Goal: Share content

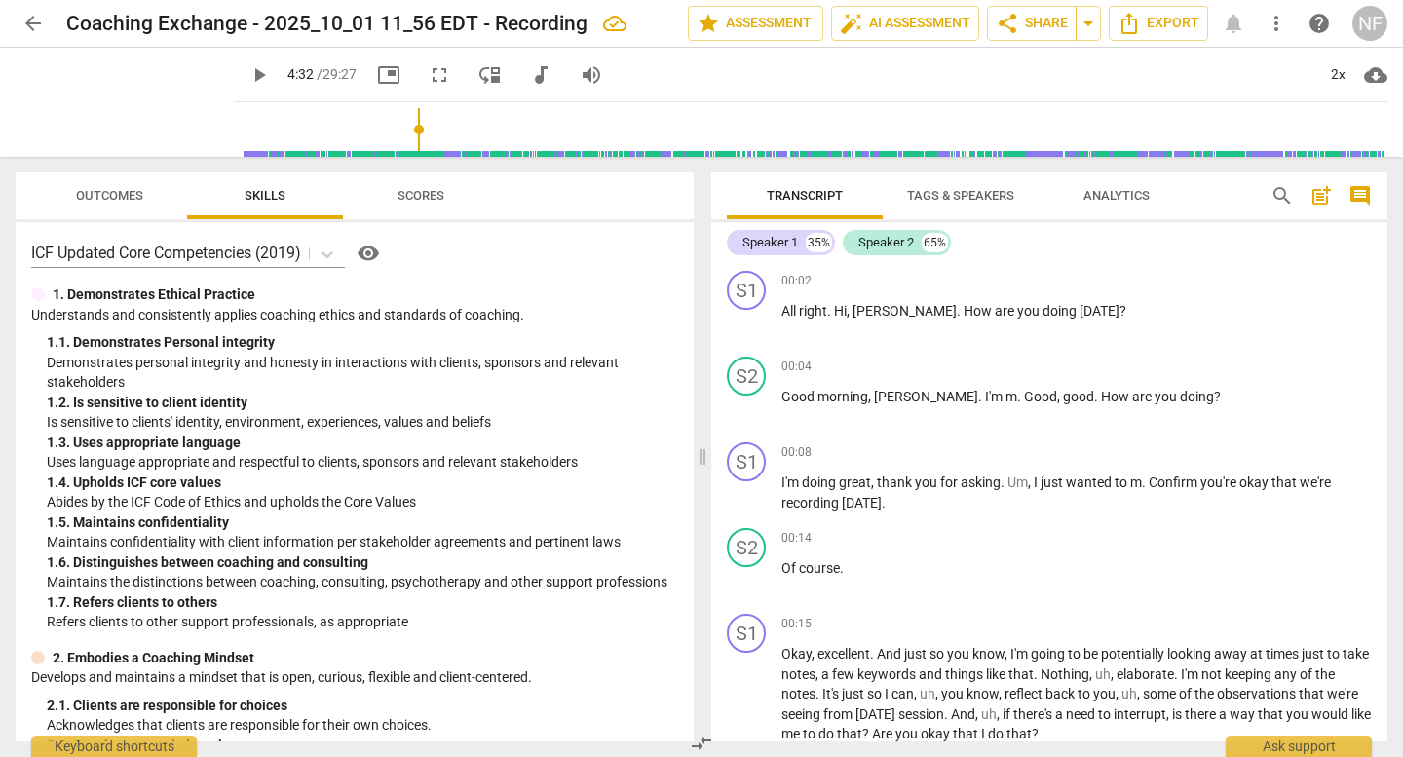
scroll to position [2534, 0]
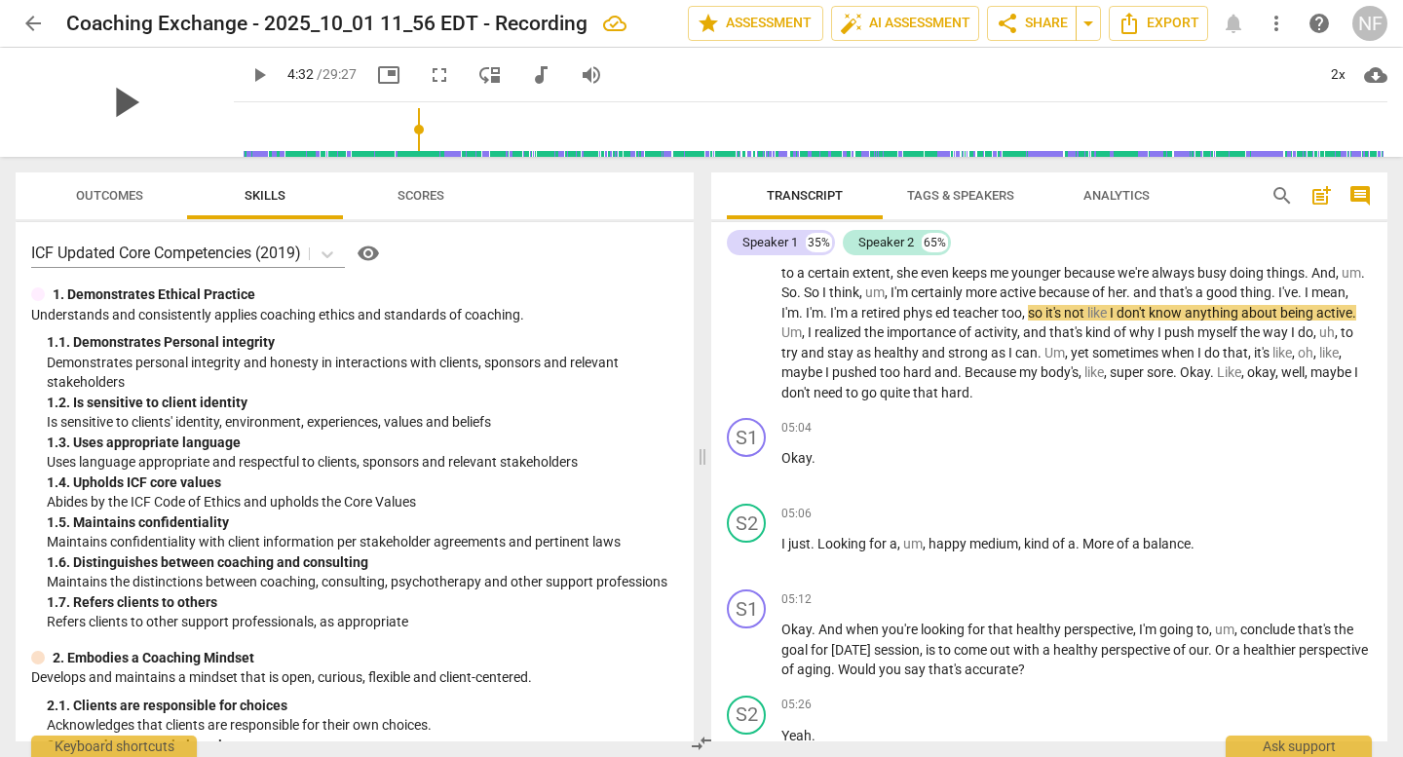
click at [116, 114] on span "play_arrow" at bounding box center [124, 102] width 51 height 51
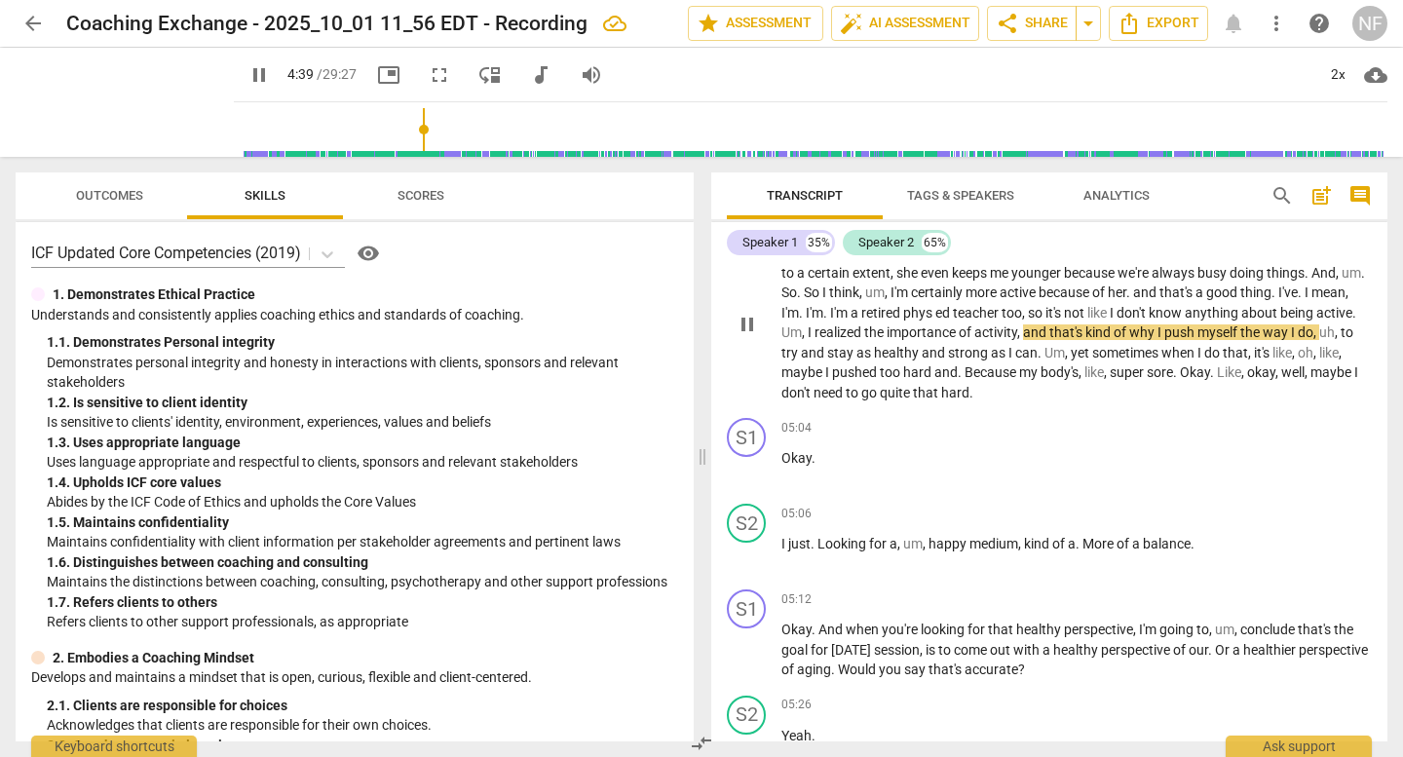
click at [808, 333] on span "," at bounding box center [805, 333] width 6 height 16
type input "281"
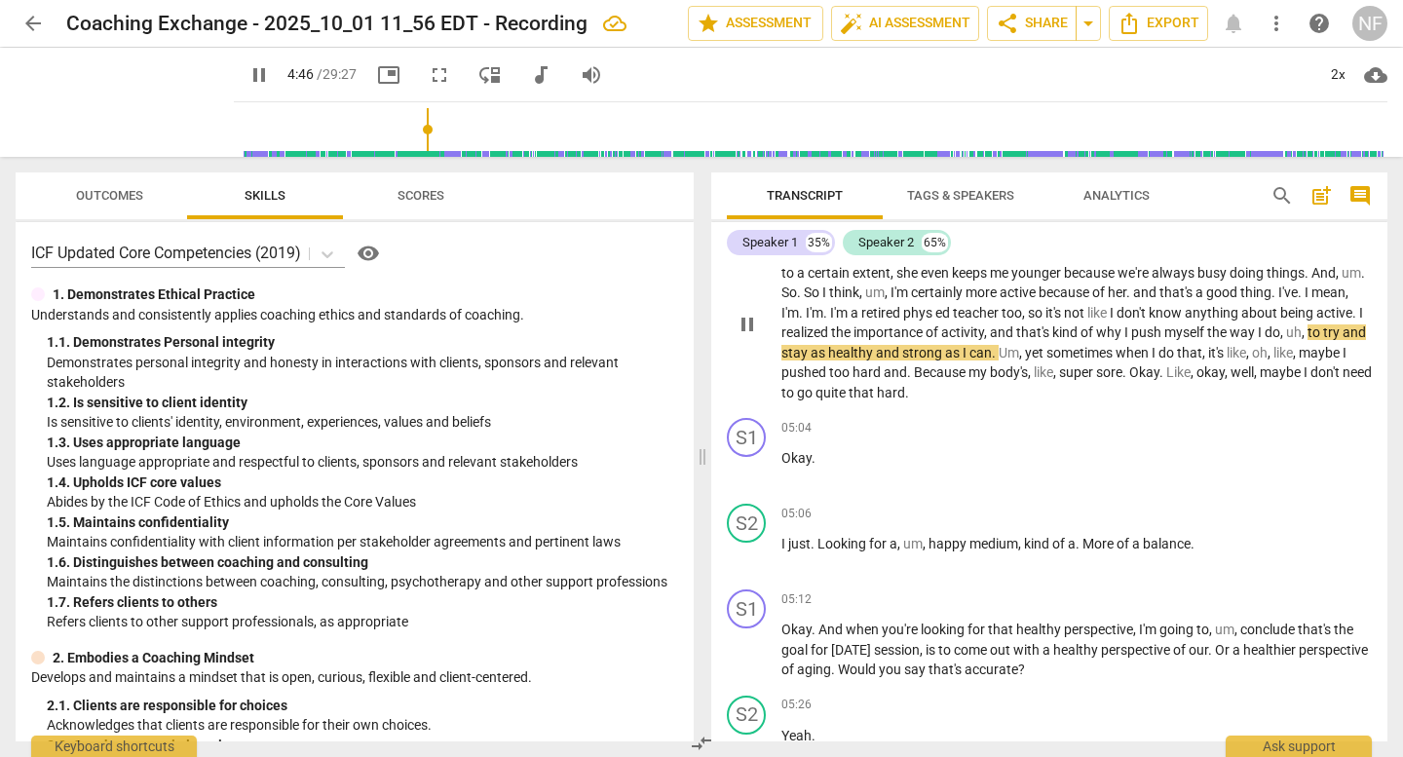
click at [1286, 340] on span "uh" at bounding box center [1294, 333] width 16 height 16
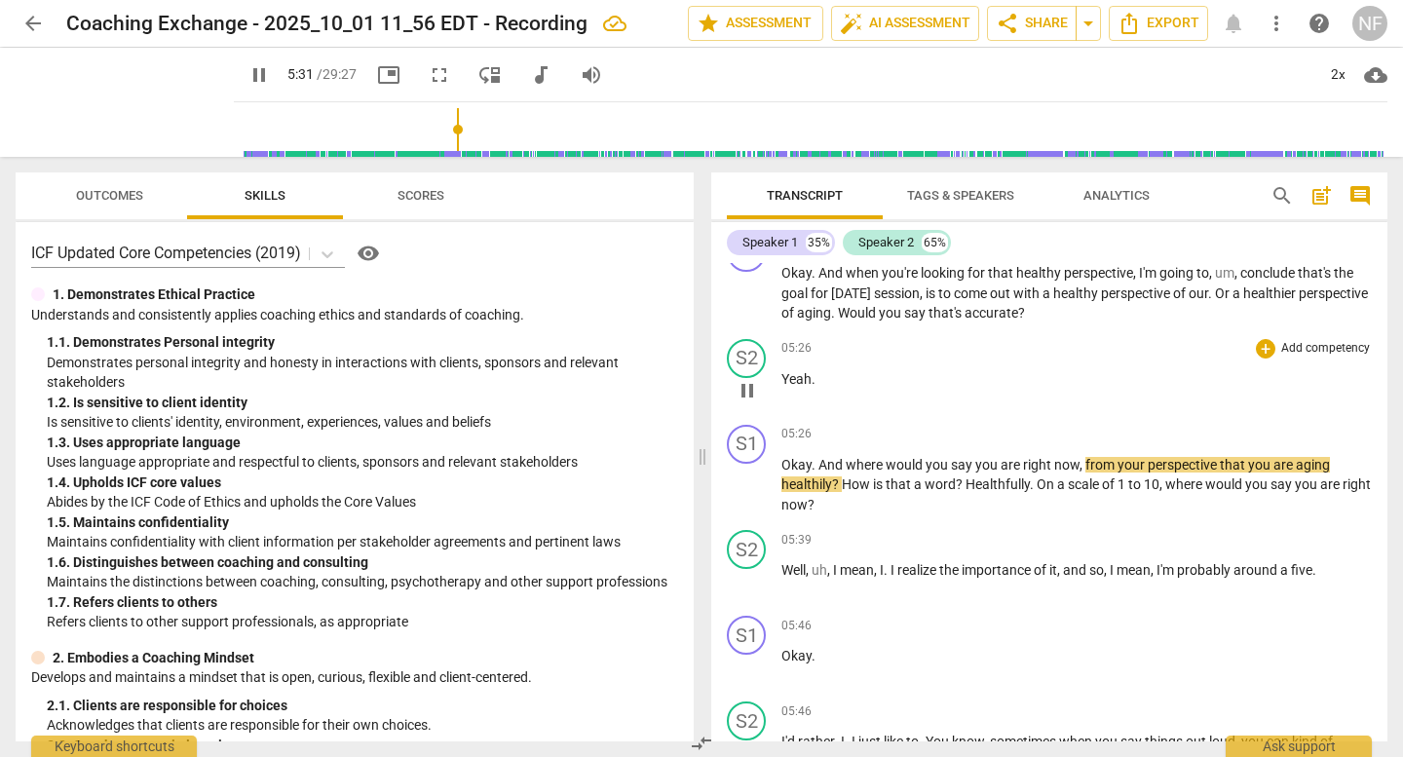
scroll to position [2924, 0]
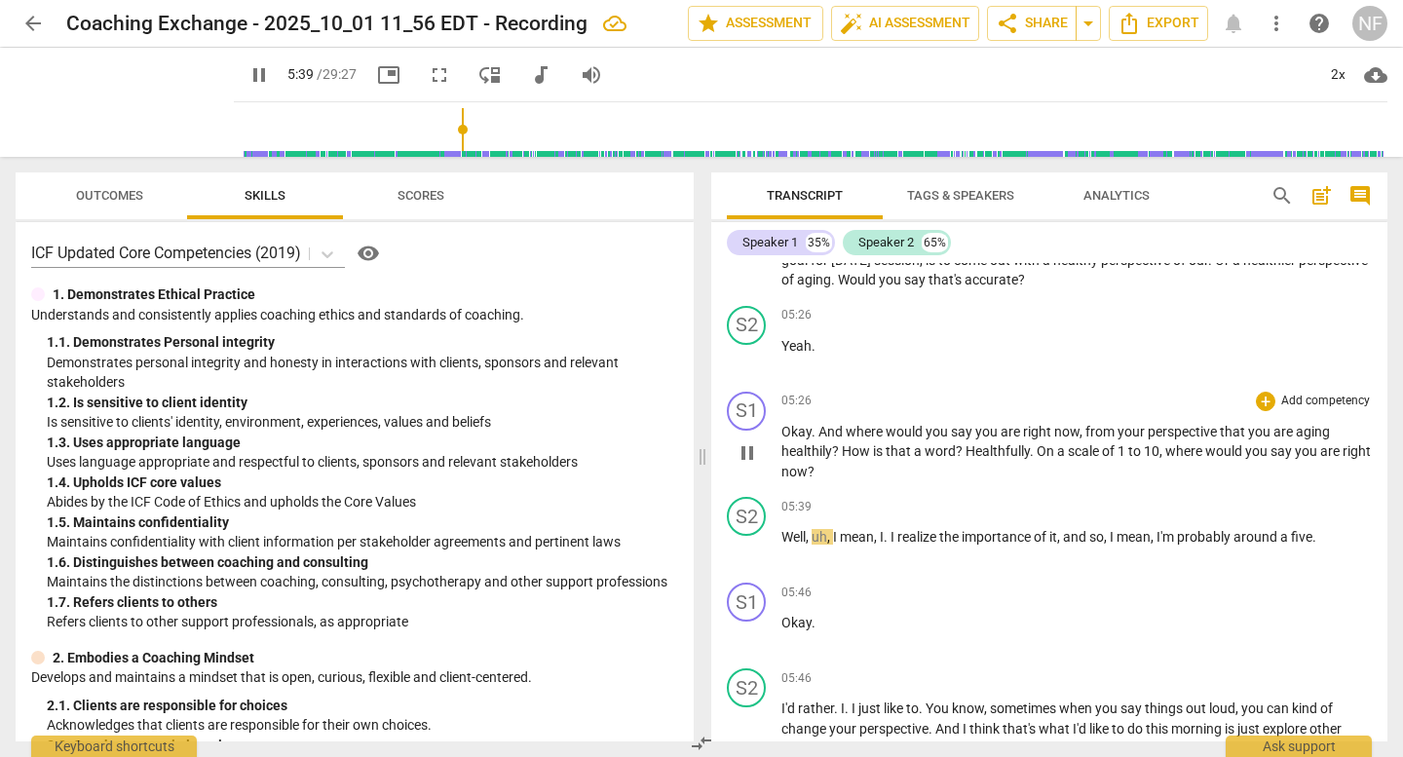
click at [873, 449] on span "is" at bounding box center [879, 451] width 13 height 16
type input "342"
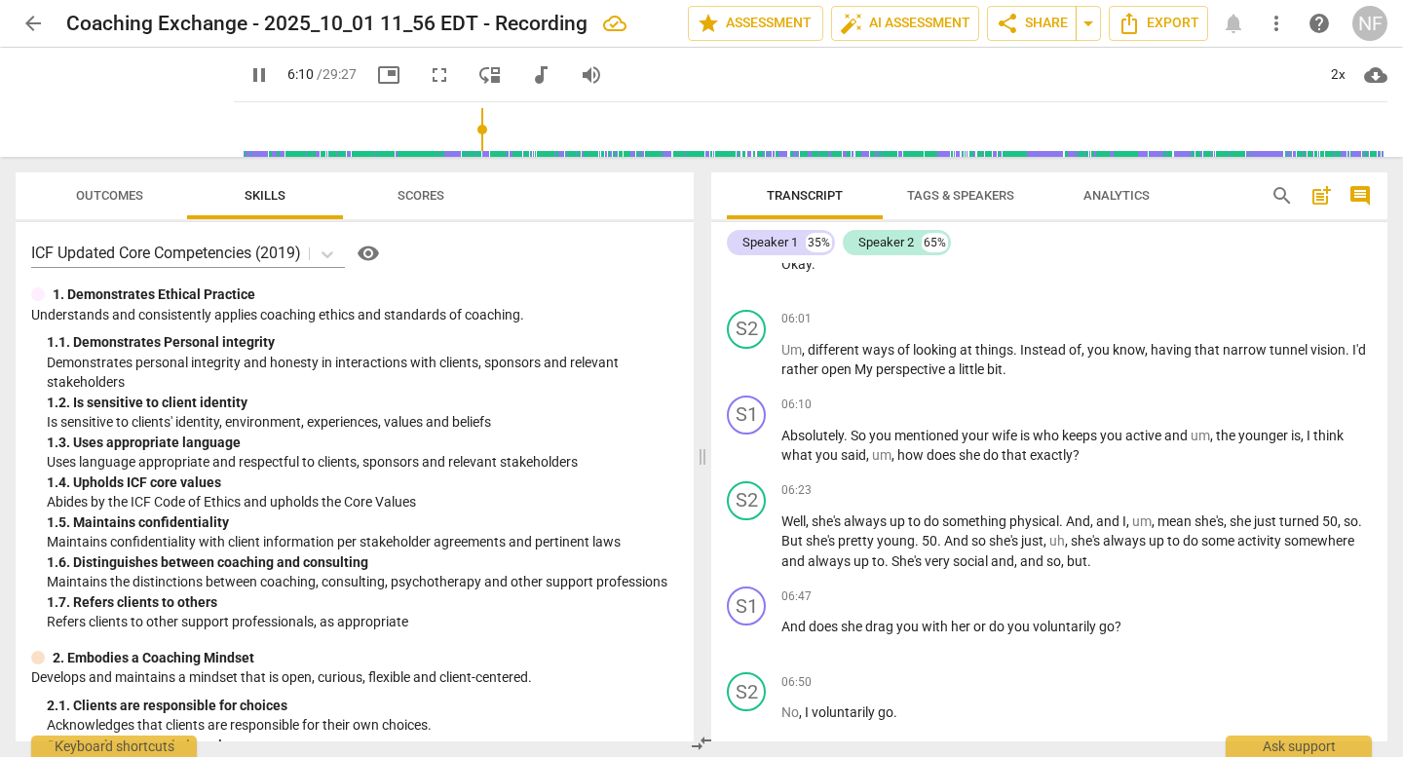
scroll to position [3508, 0]
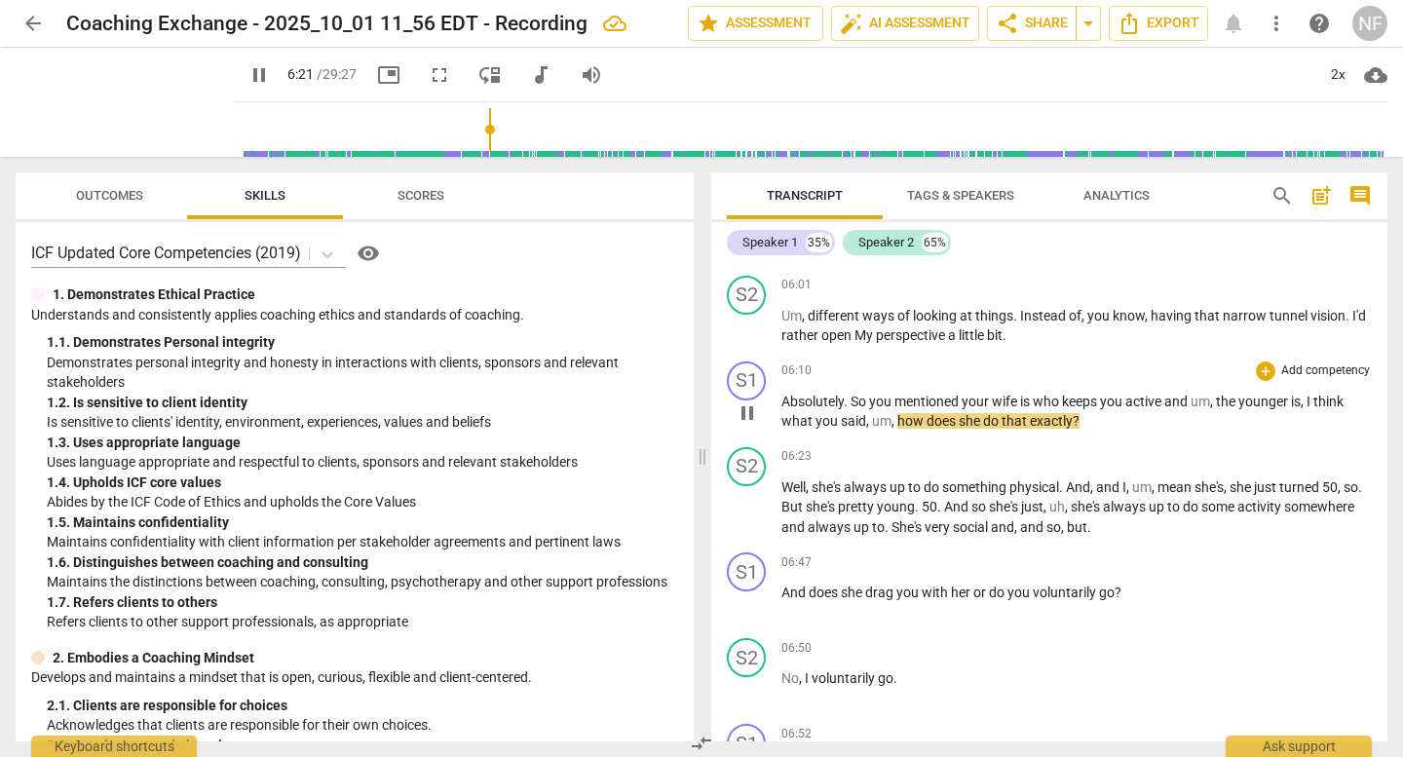
click at [1239, 402] on span "the" at bounding box center [1227, 402] width 22 height 16
type input "383"
click at [1284, 402] on span "," at bounding box center [1282, 402] width 6 height 16
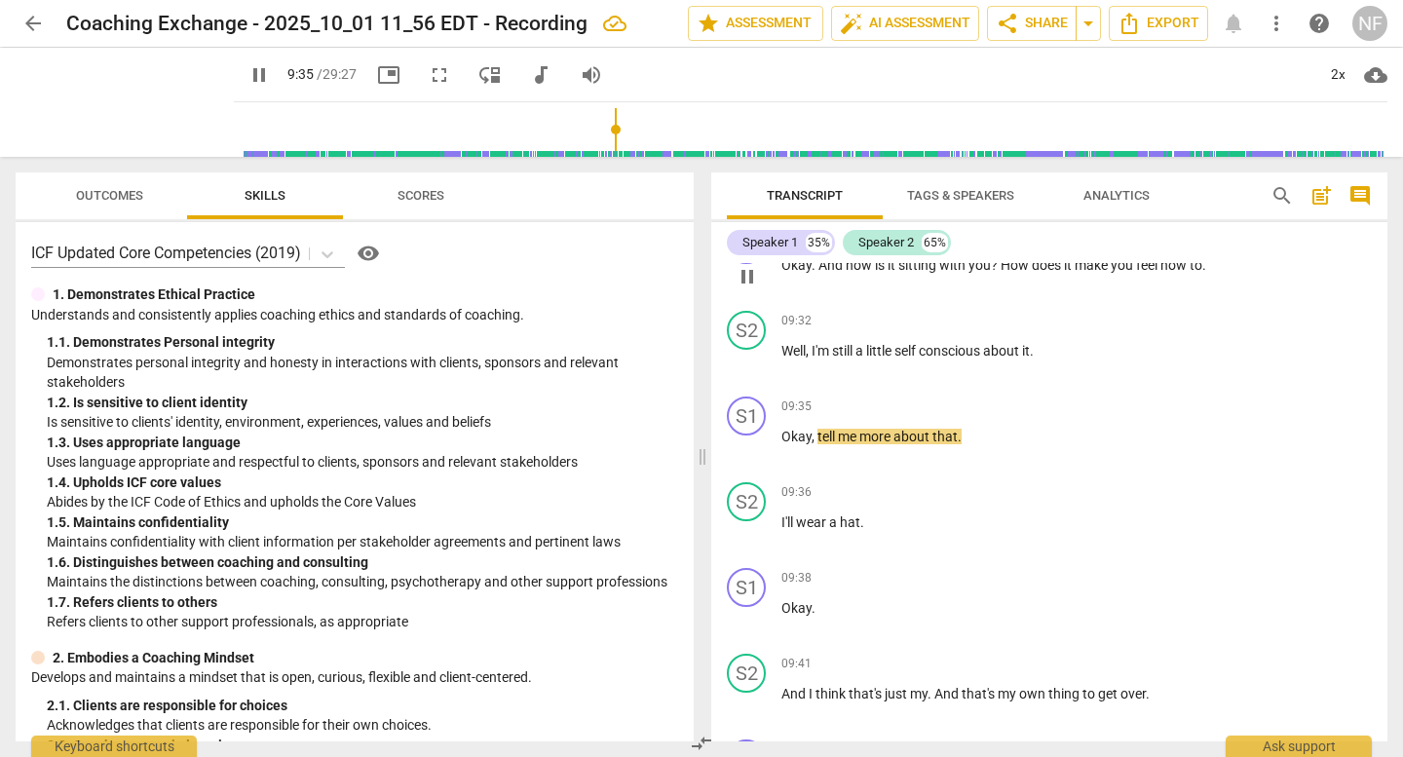
scroll to position [6140, 0]
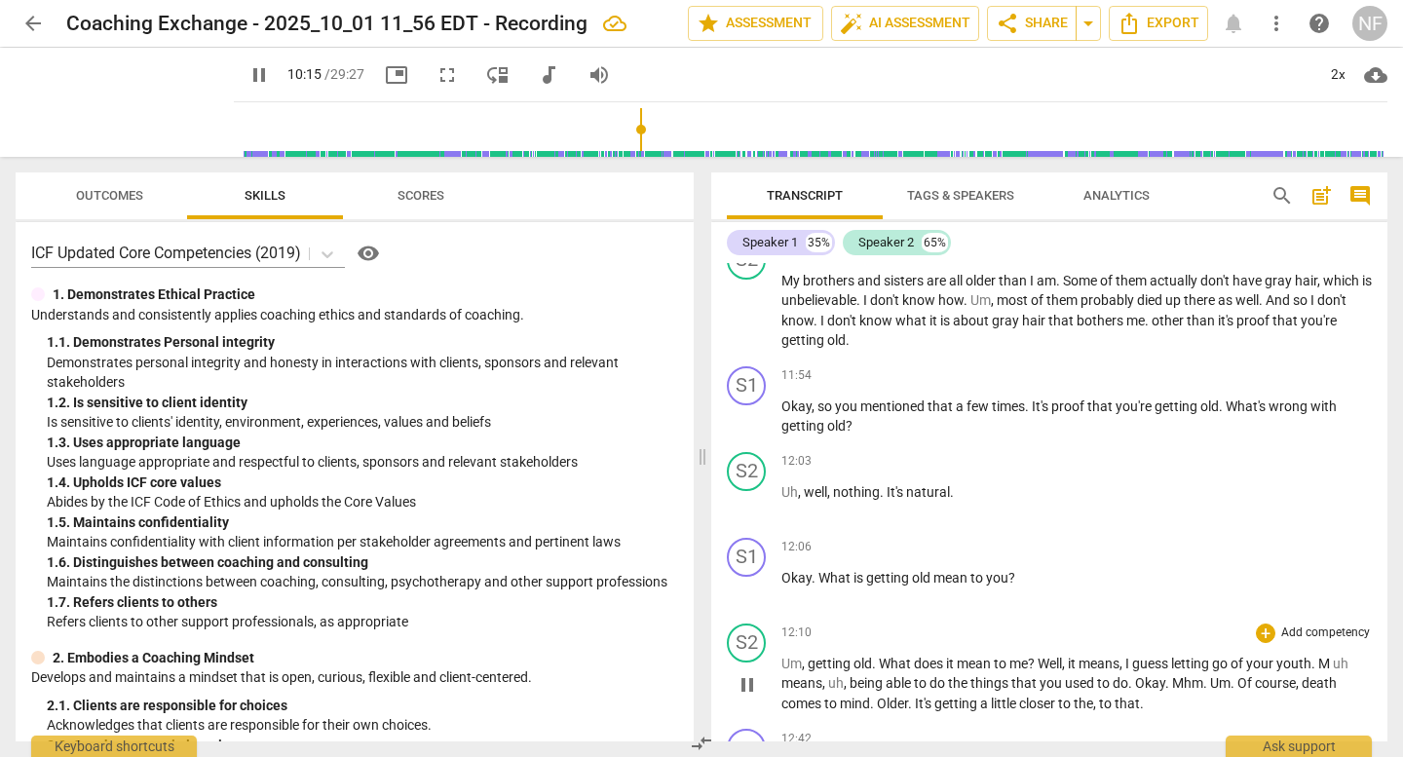
scroll to position [7849, 0]
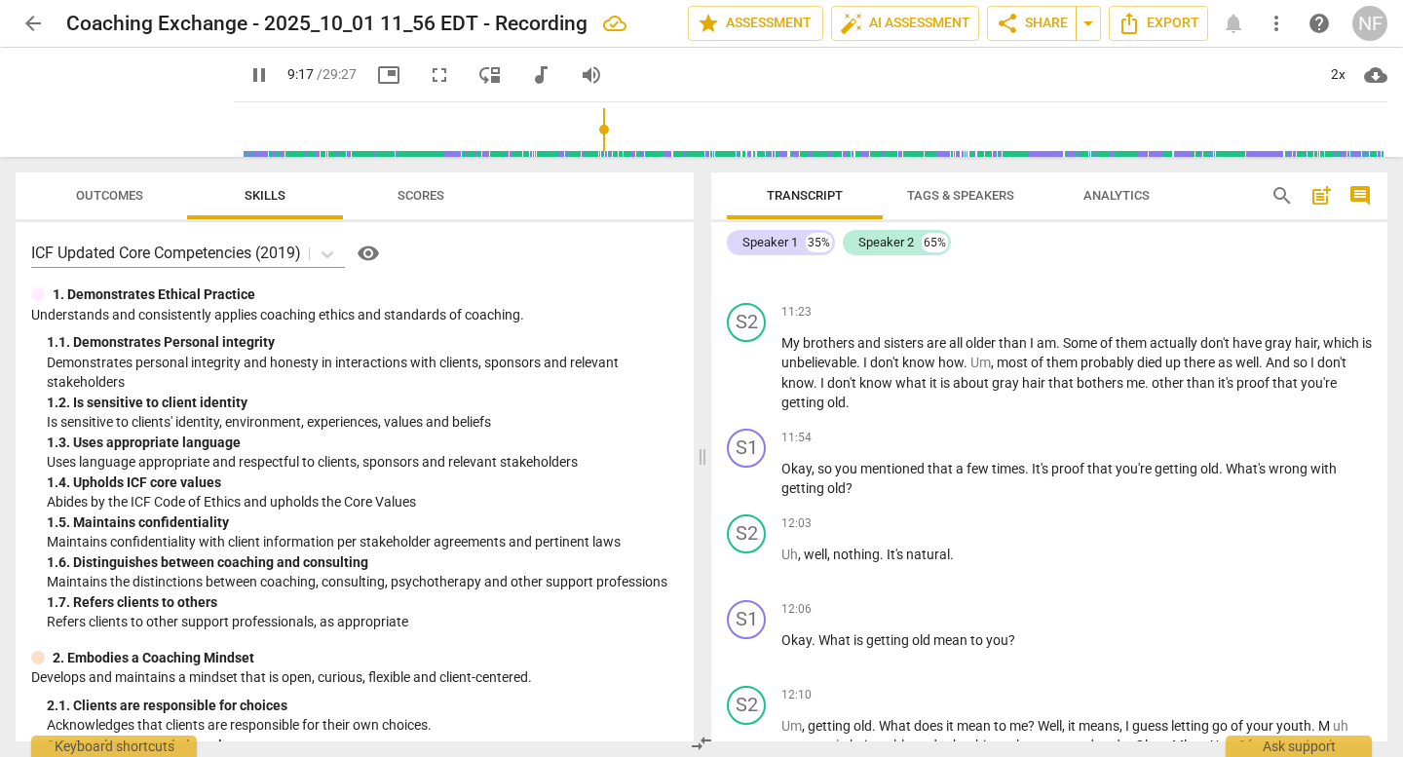
drag, startPoint x: 630, startPoint y: 129, endPoint x: 587, endPoint y: 130, distance: 42.9
click at [587, 130] on input "range" at bounding box center [815, 129] width 1146 height 62
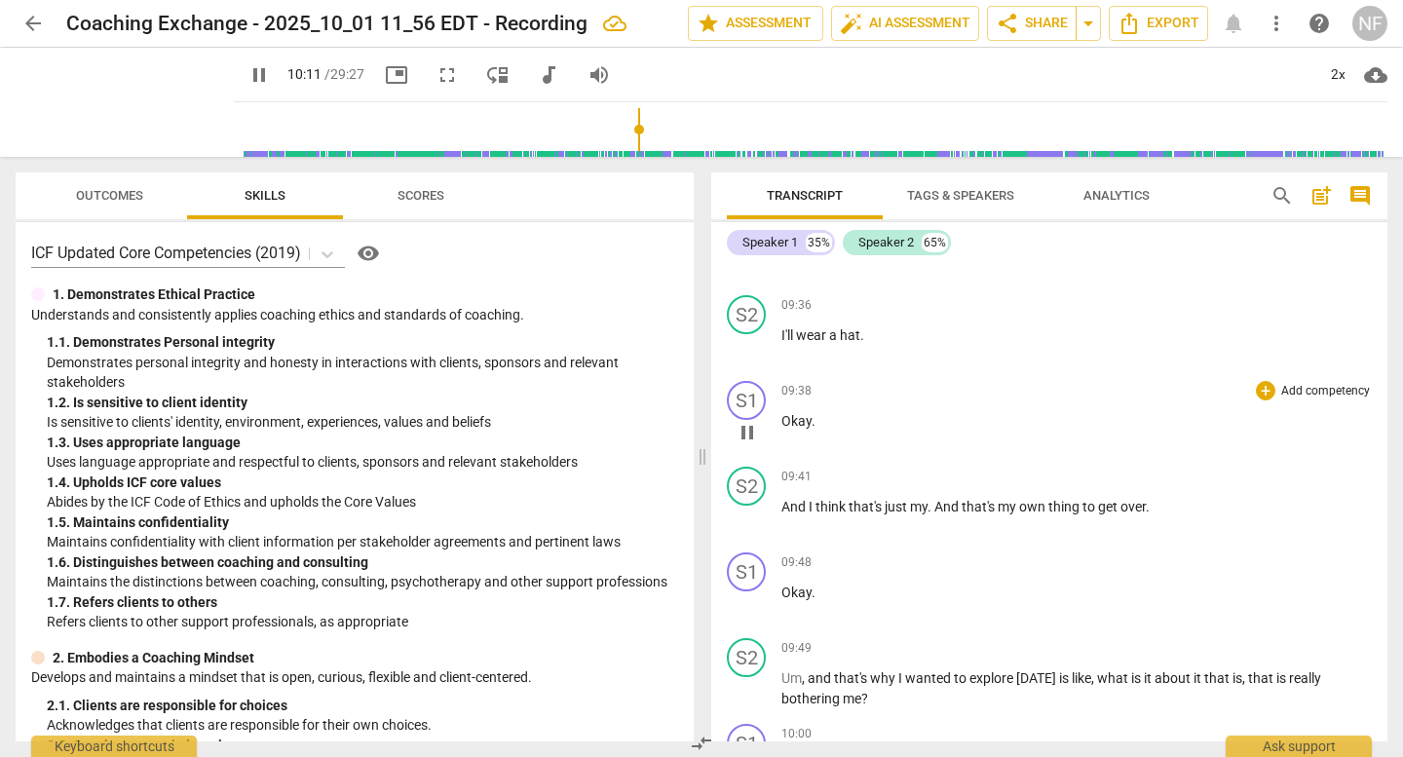
scroll to position [6290, 0]
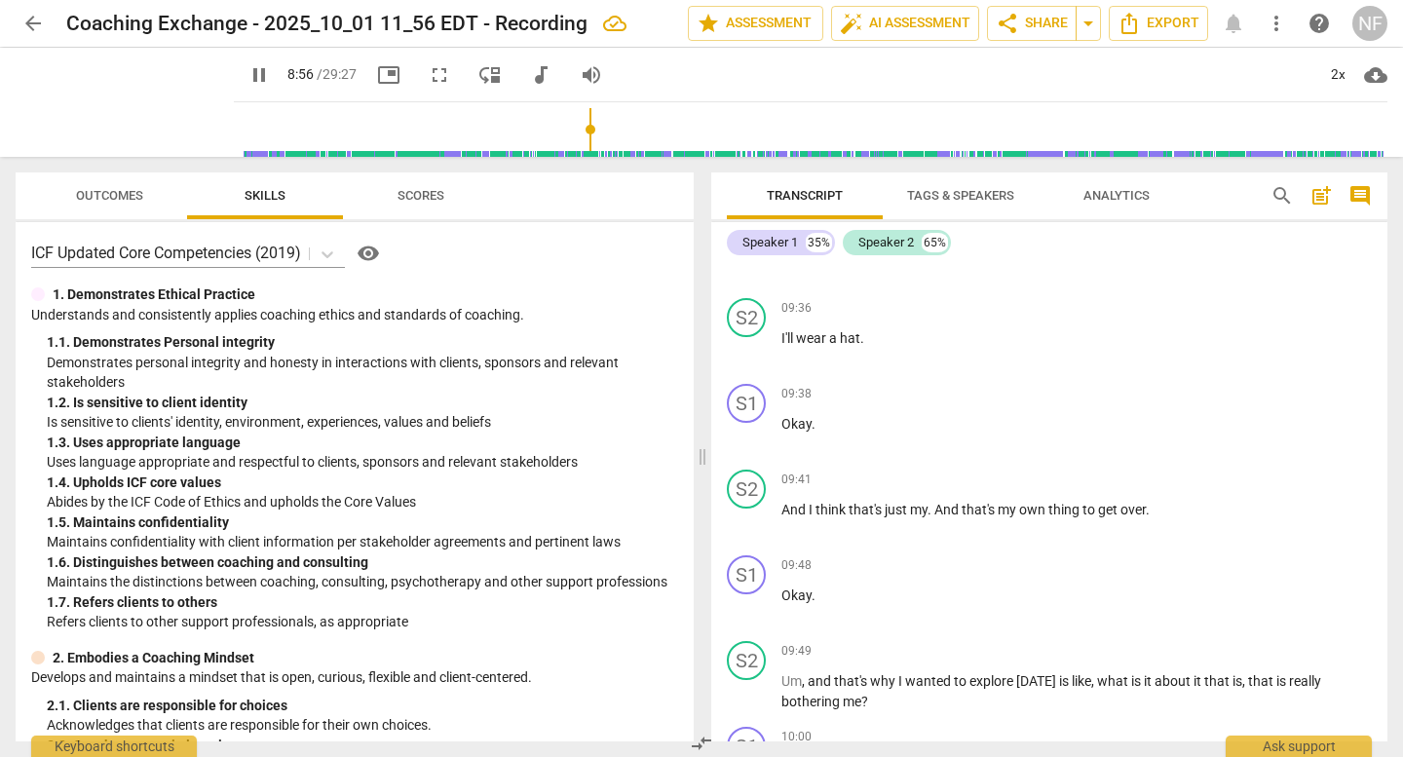
drag, startPoint x: 628, startPoint y: 128, endPoint x: 576, endPoint y: 133, distance: 51.9
click at [576, 132] on input "range" at bounding box center [815, 129] width 1146 height 62
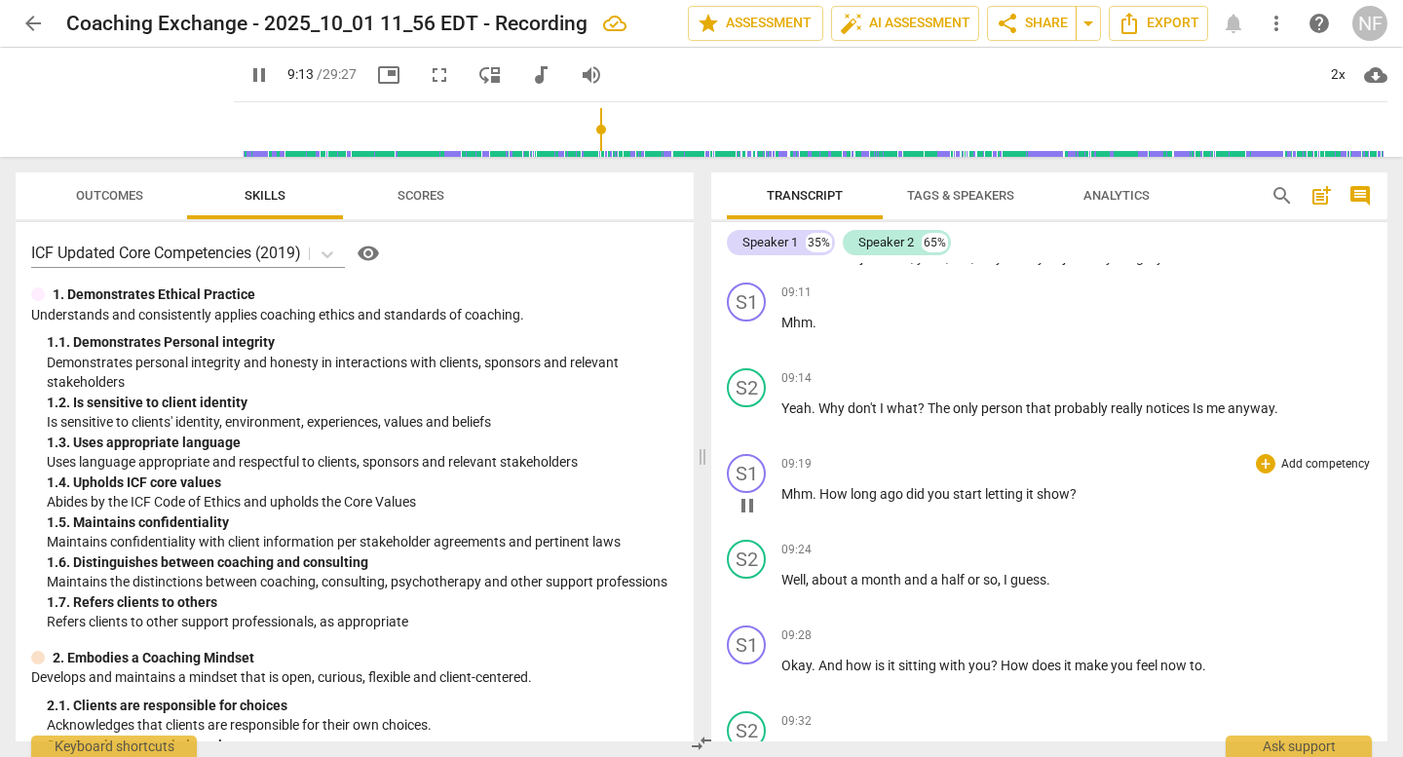
scroll to position [5802, 0]
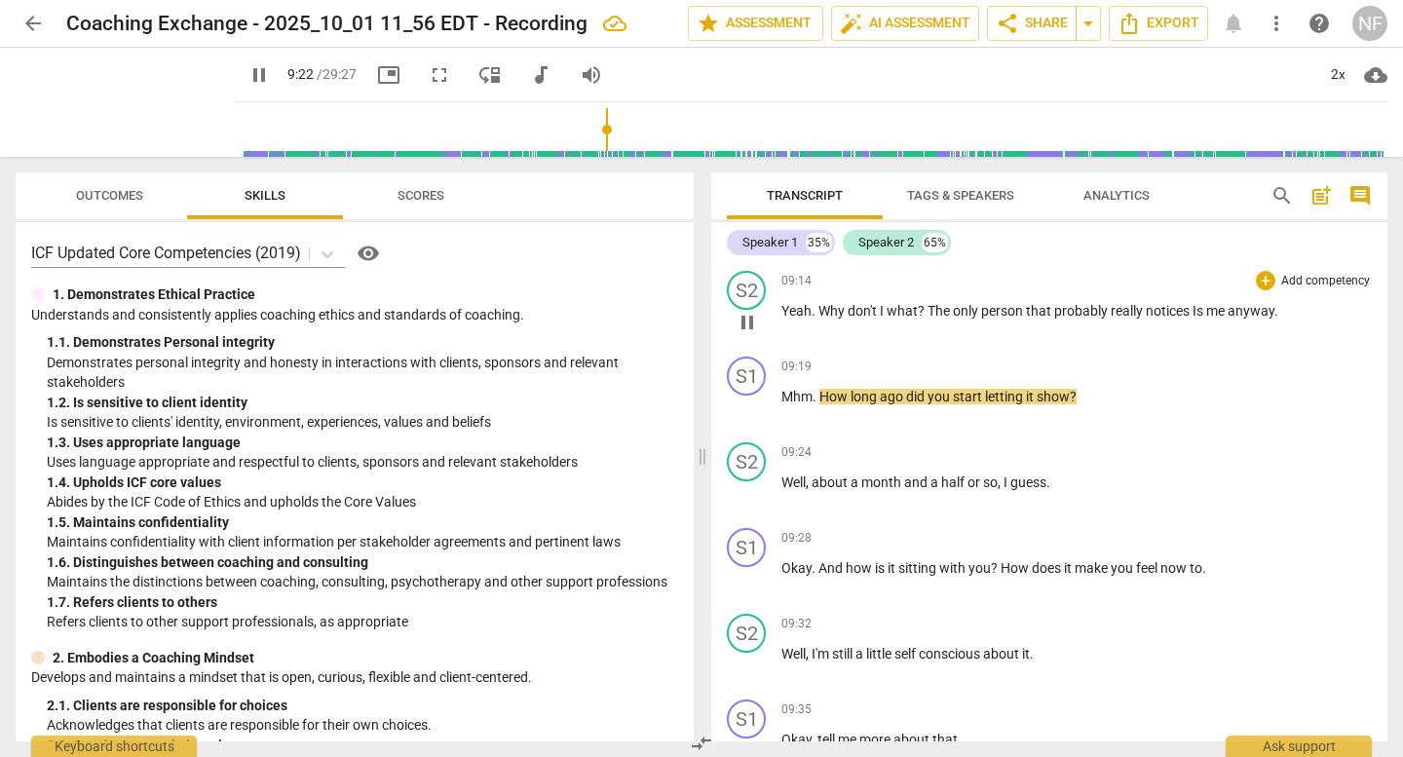
click at [914, 303] on span "what" at bounding box center [902, 311] width 31 height 16
type input "564"
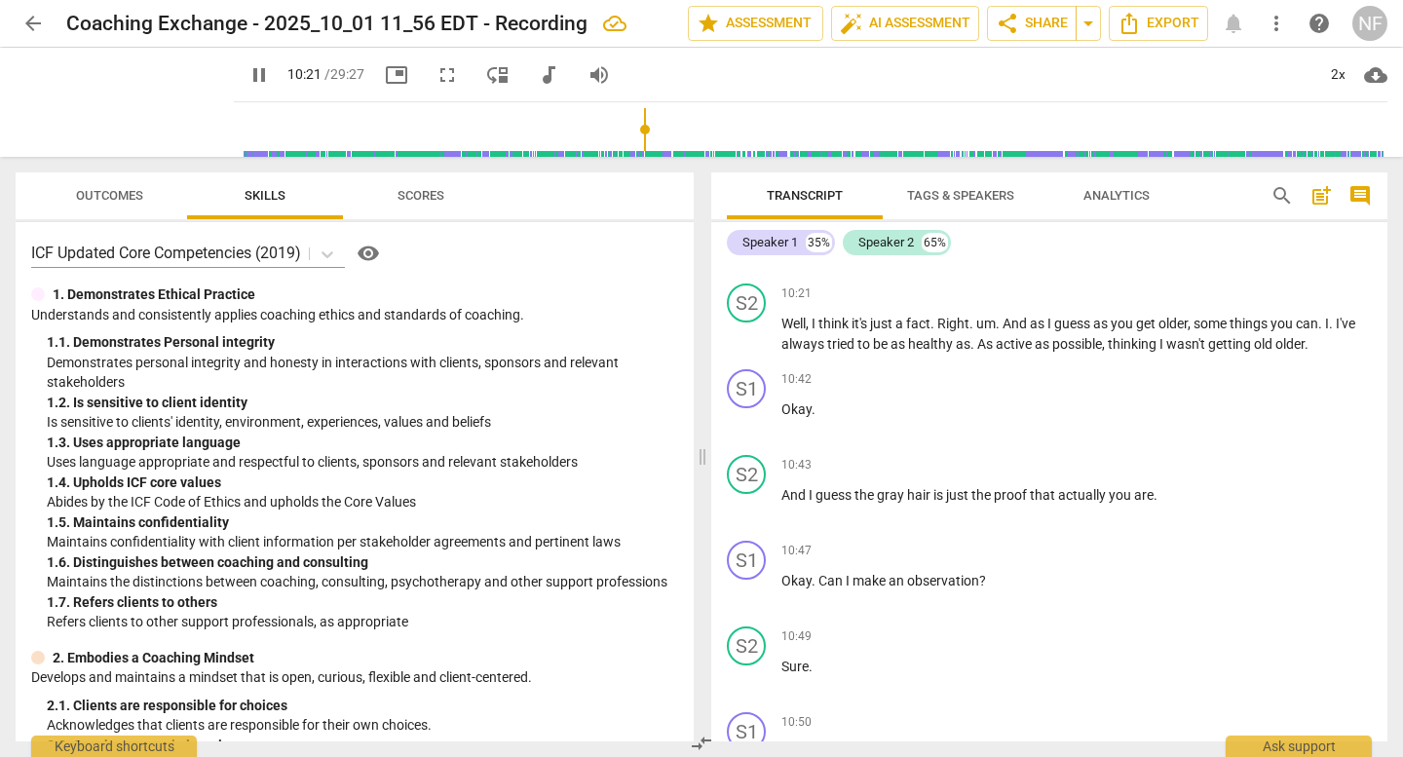
scroll to position [7167, 0]
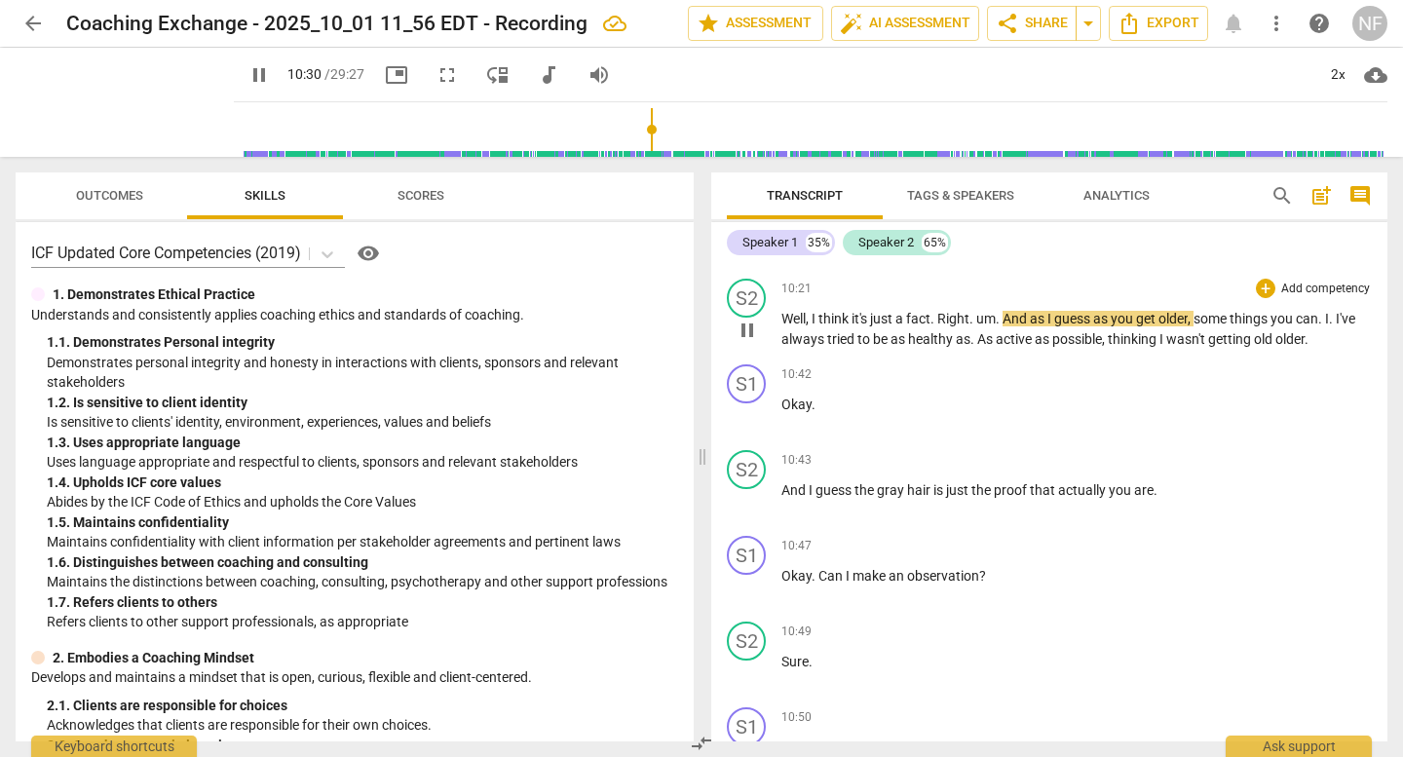
click at [1000, 311] on span "." at bounding box center [999, 319] width 7 height 16
type input "633"
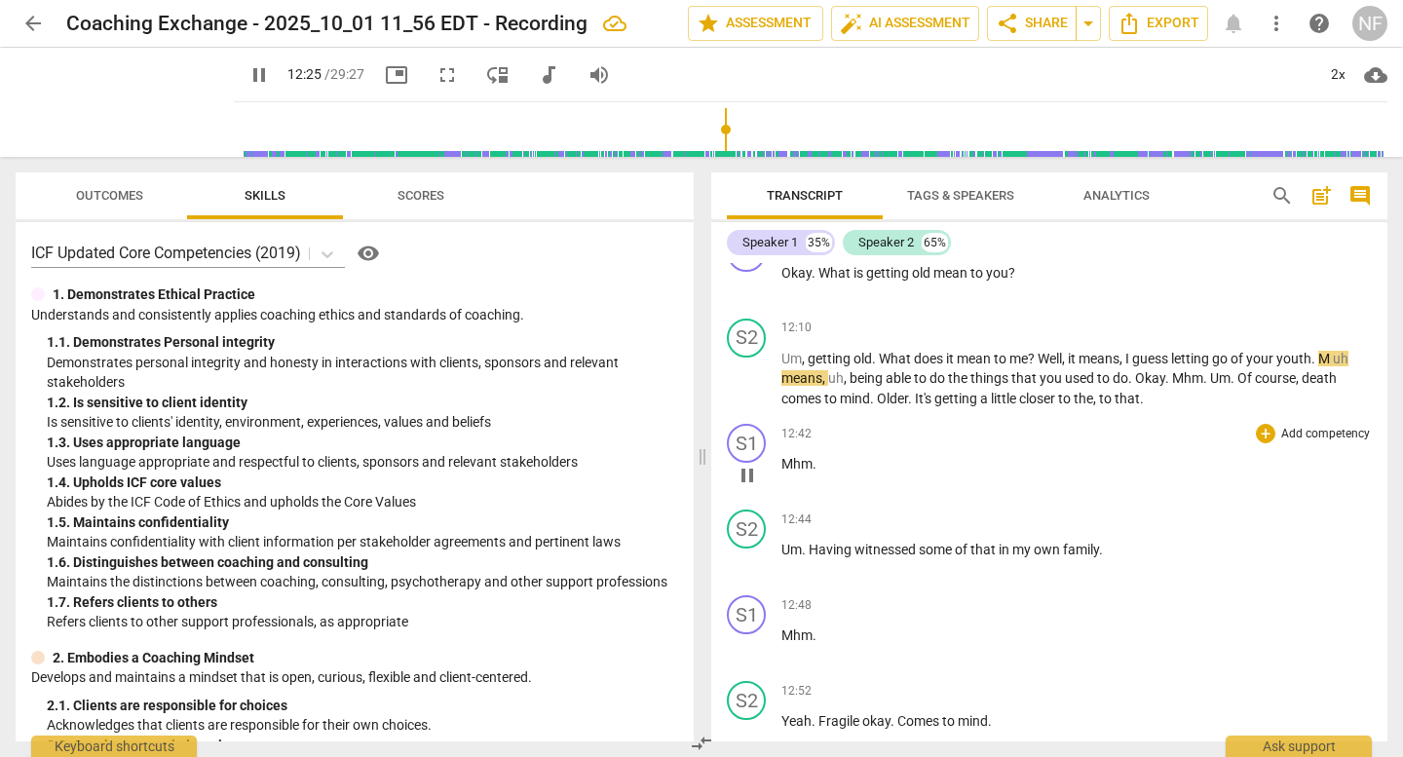
scroll to position [8239, 0]
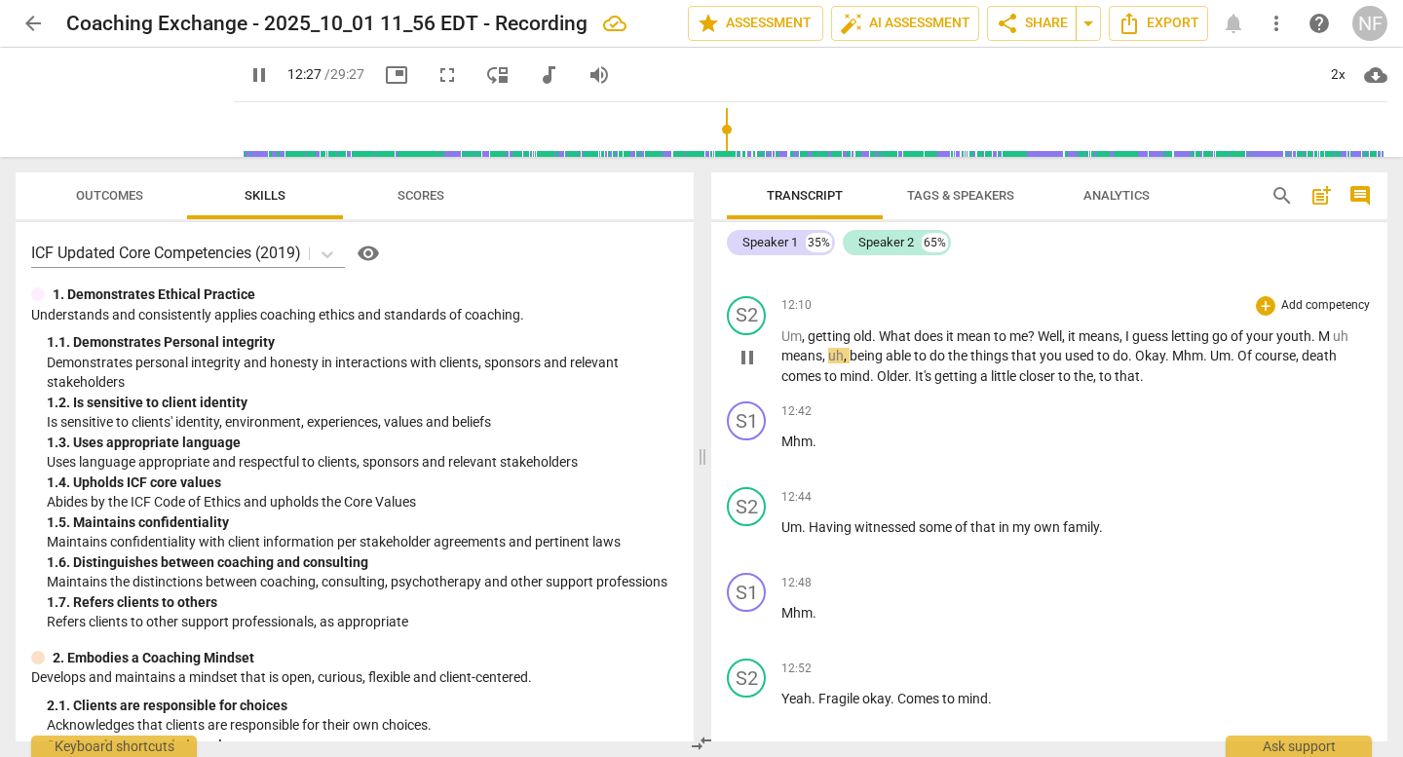
click at [1333, 328] on span "M" at bounding box center [1326, 336] width 15 height 16
type input "750"
click at [1172, 348] on span "." at bounding box center [1169, 356] width 7 height 16
click at [1168, 348] on span "." at bounding box center [1170, 356] width 7 height 16
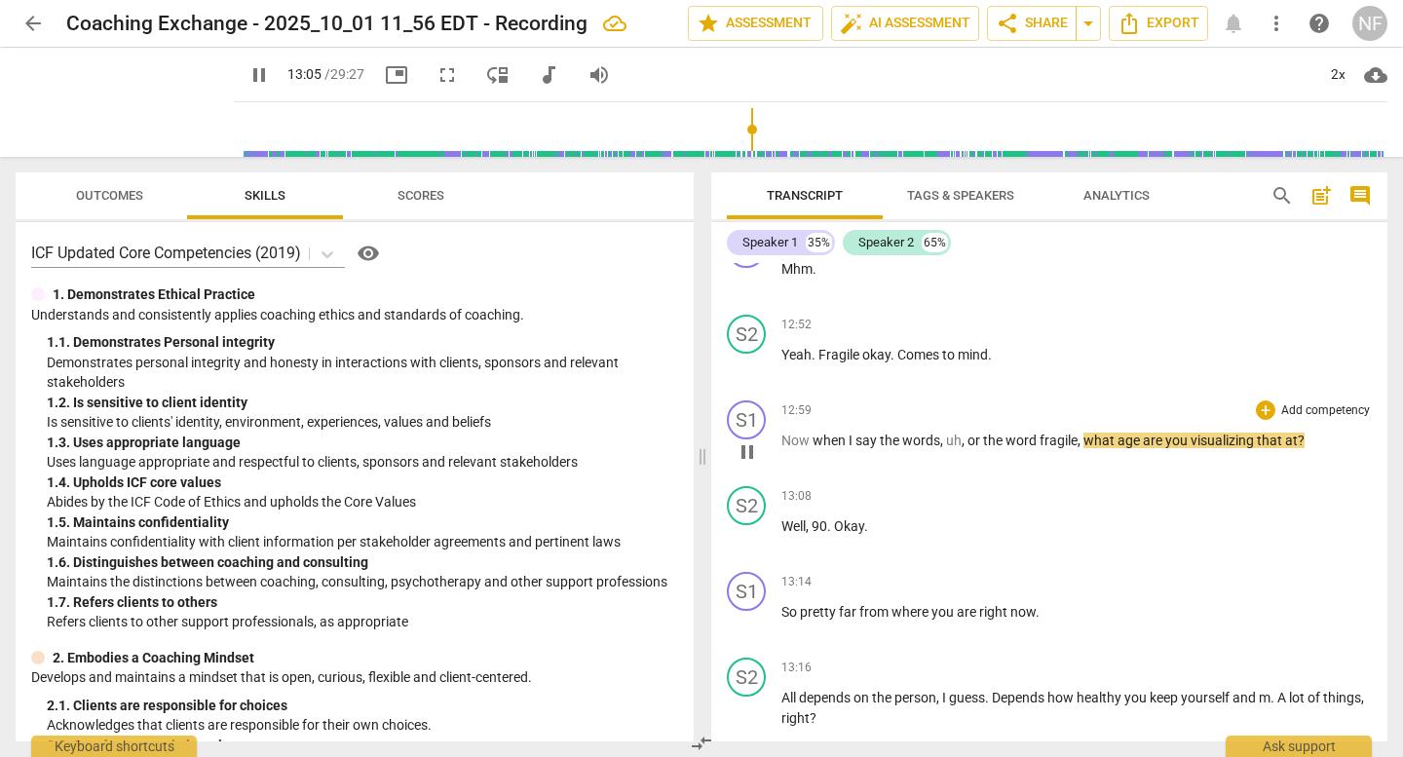
scroll to position [8629, 0]
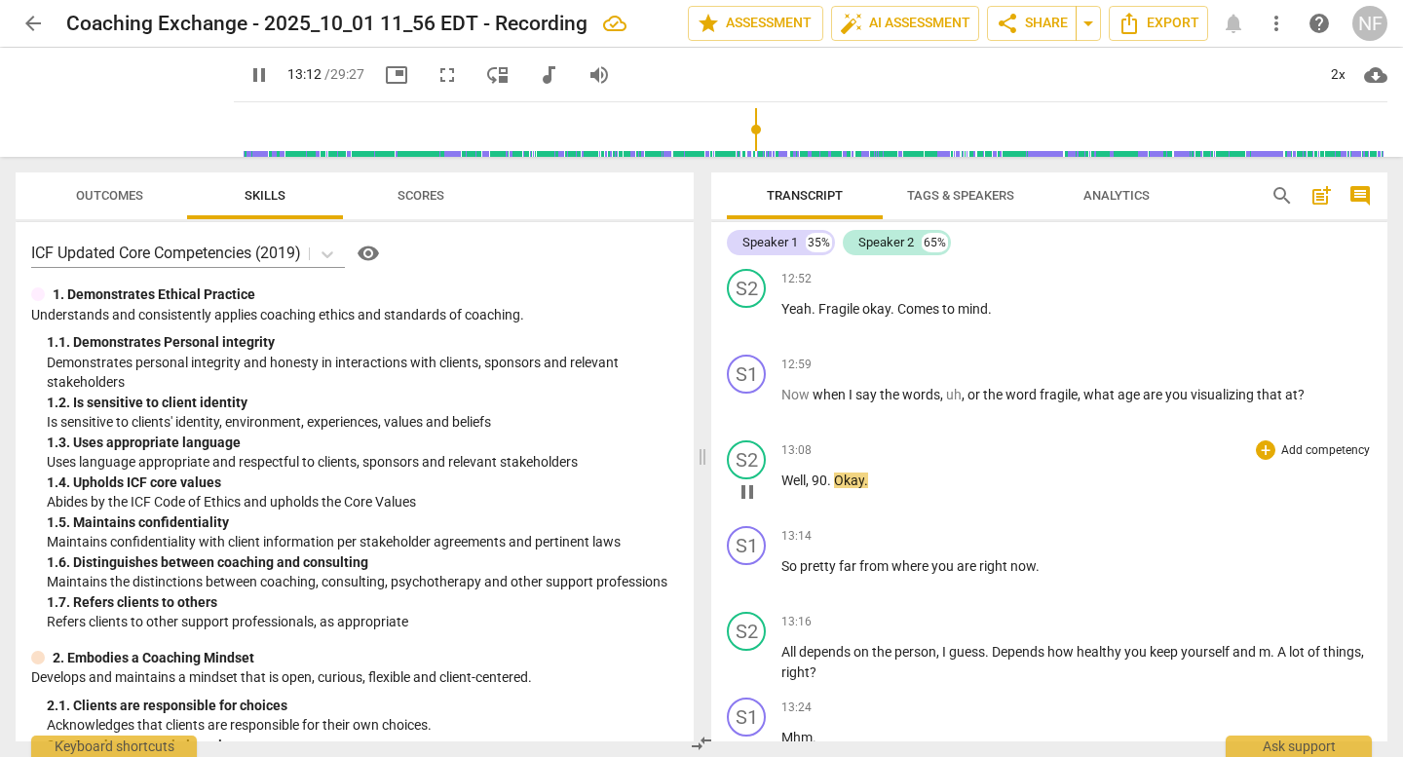
click at [878, 471] on p "Well , 90 . Okay ." at bounding box center [1077, 481] width 591 height 20
type input "796"
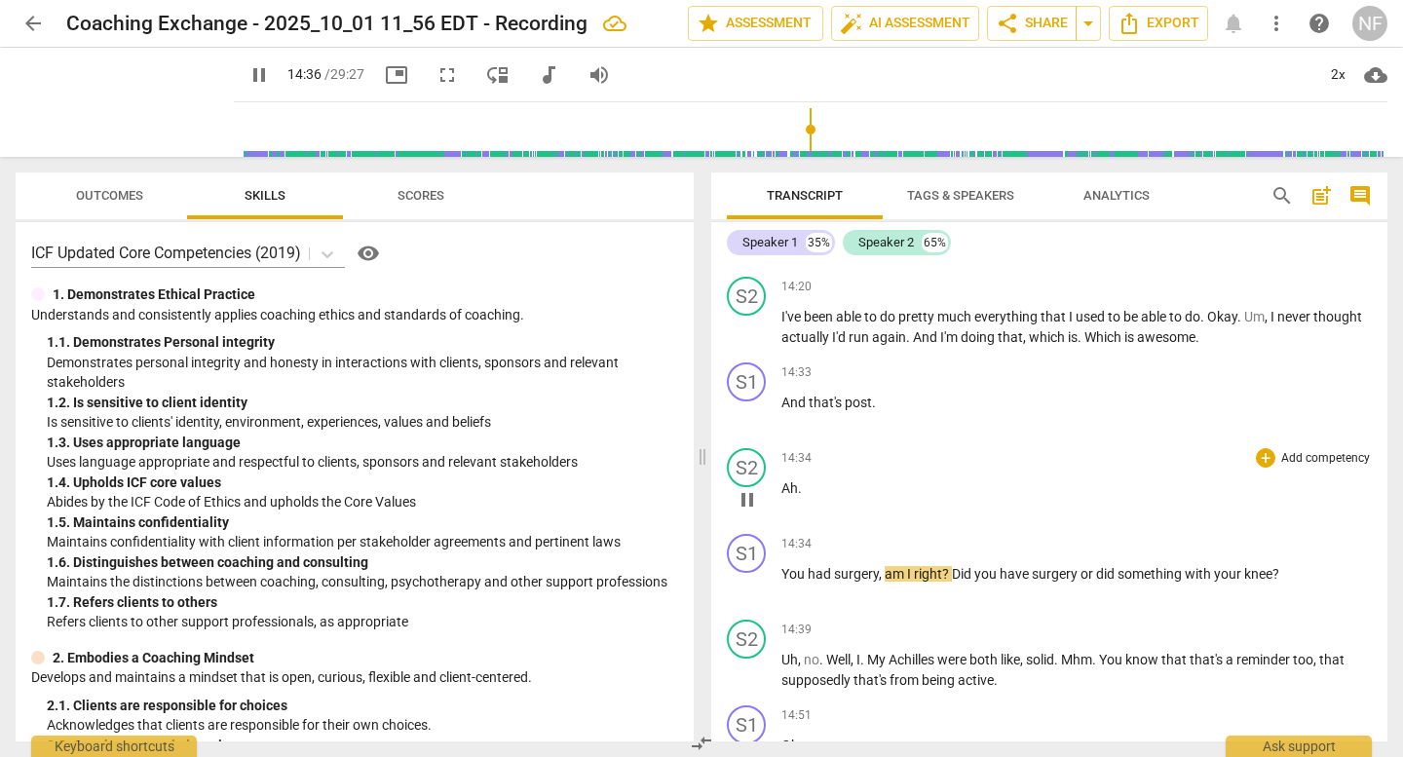
scroll to position [10383, 0]
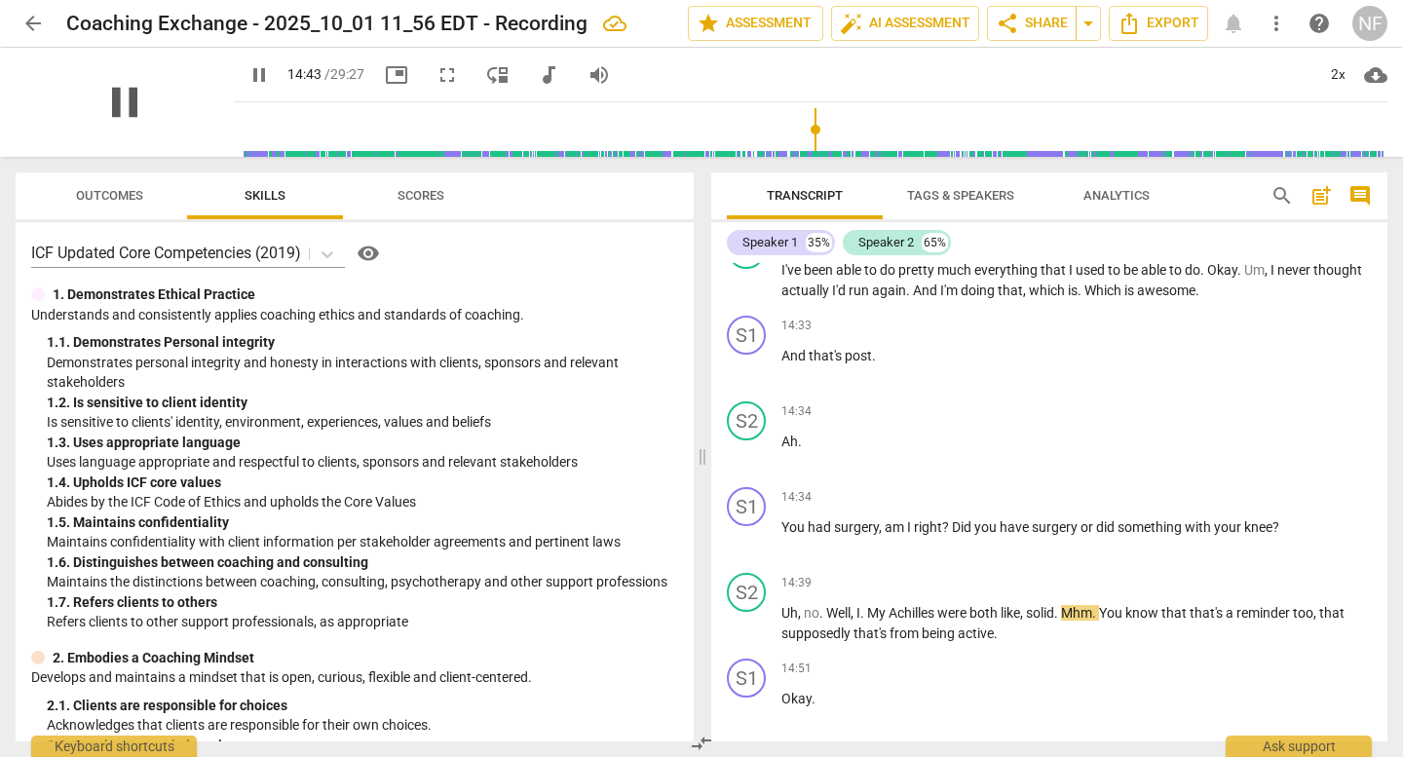
click at [99, 103] on span "pause" at bounding box center [124, 102] width 51 height 51
click at [783, 434] on span "Ah" at bounding box center [790, 442] width 17 height 16
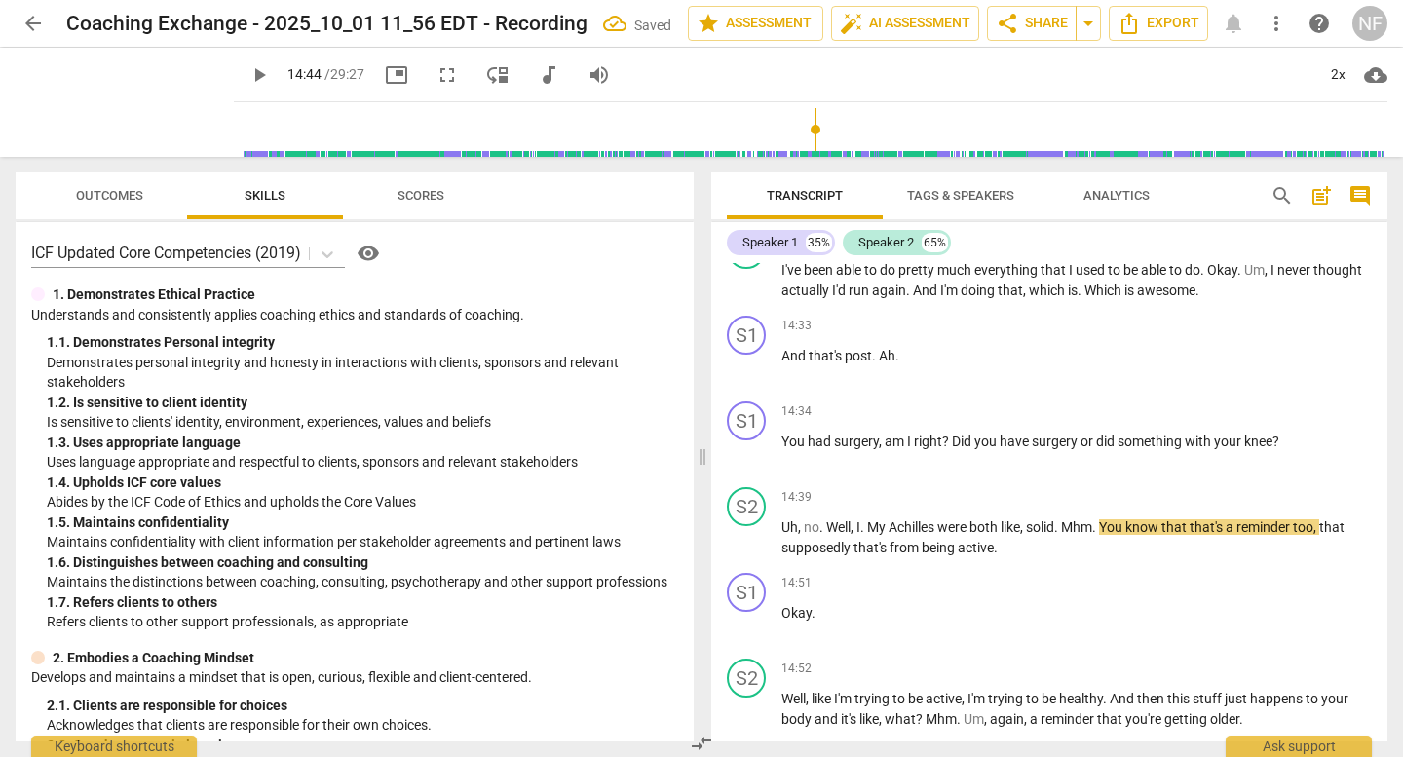
click at [783, 434] on span "You" at bounding box center [795, 442] width 26 height 16
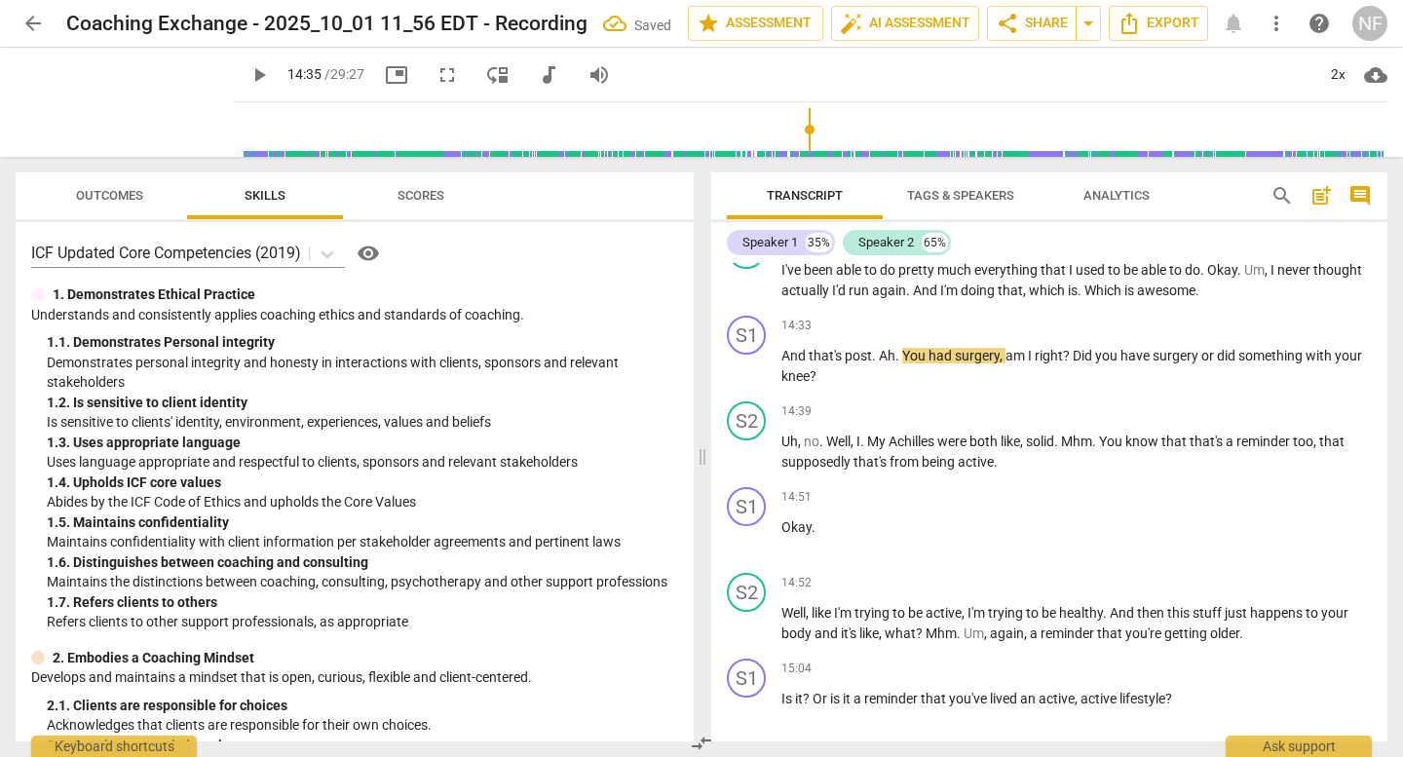
click at [795, 127] on input "range" at bounding box center [815, 129] width 1146 height 62
click at [108, 112] on span "play_arrow" at bounding box center [124, 102] width 51 height 51
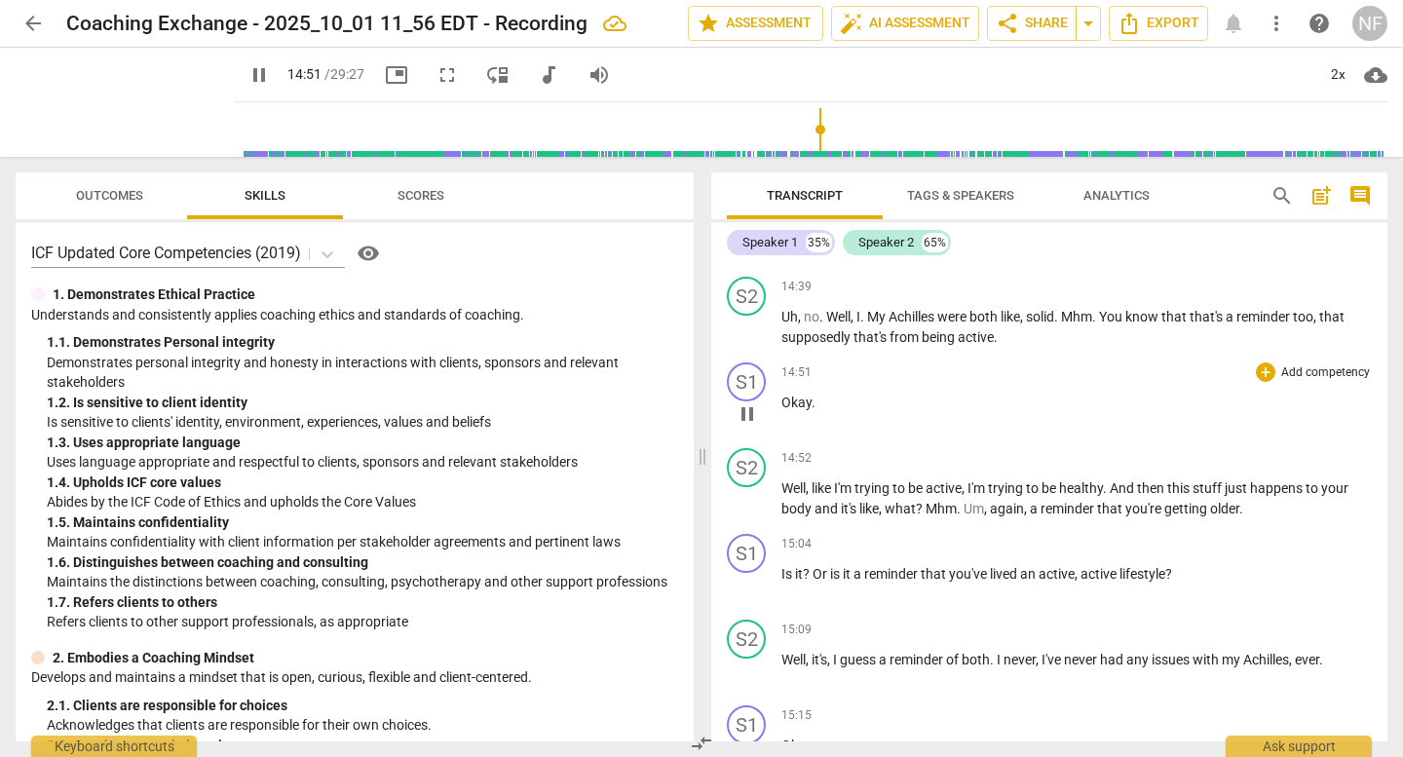
scroll to position [10578, 0]
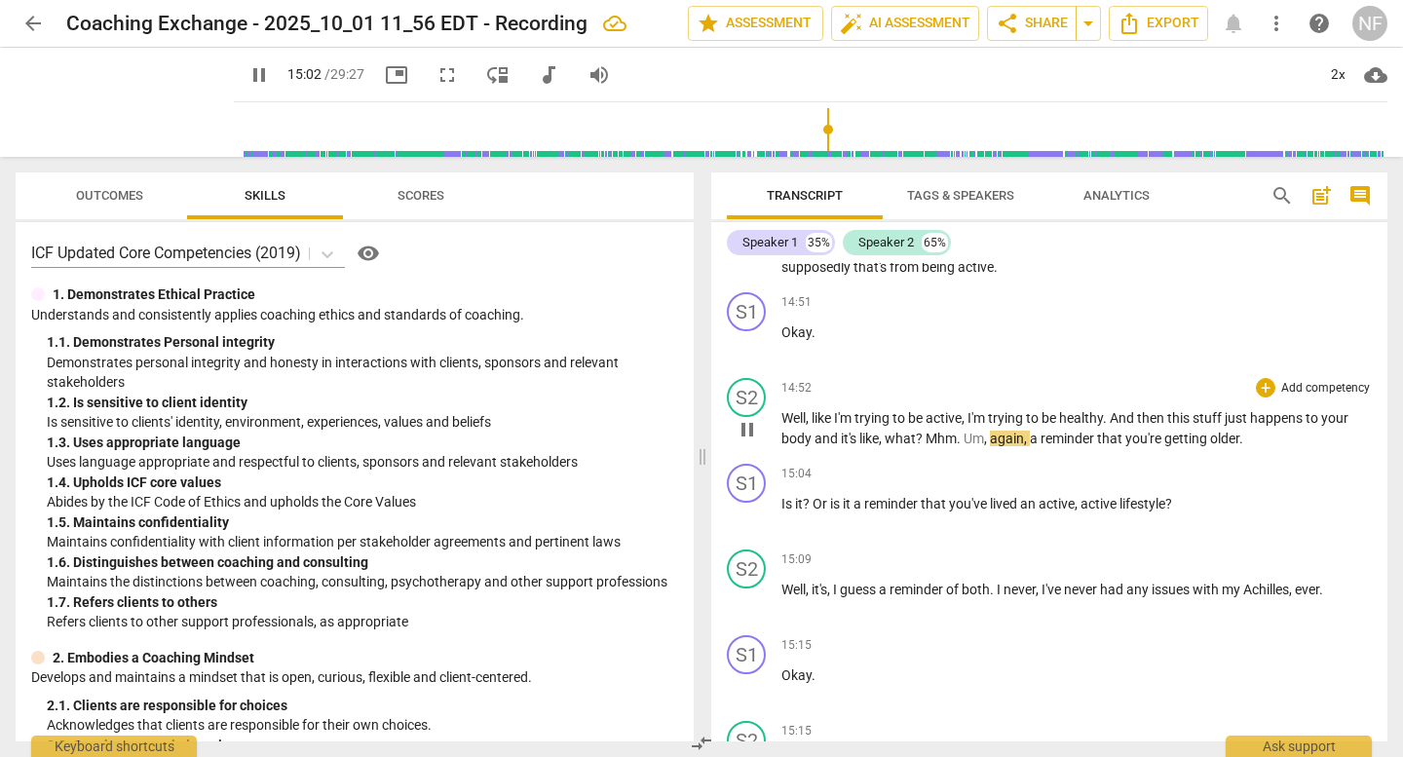
click at [969, 431] on span "Um" at bounding box center [974, 439] width 20 height 16
type input "904"
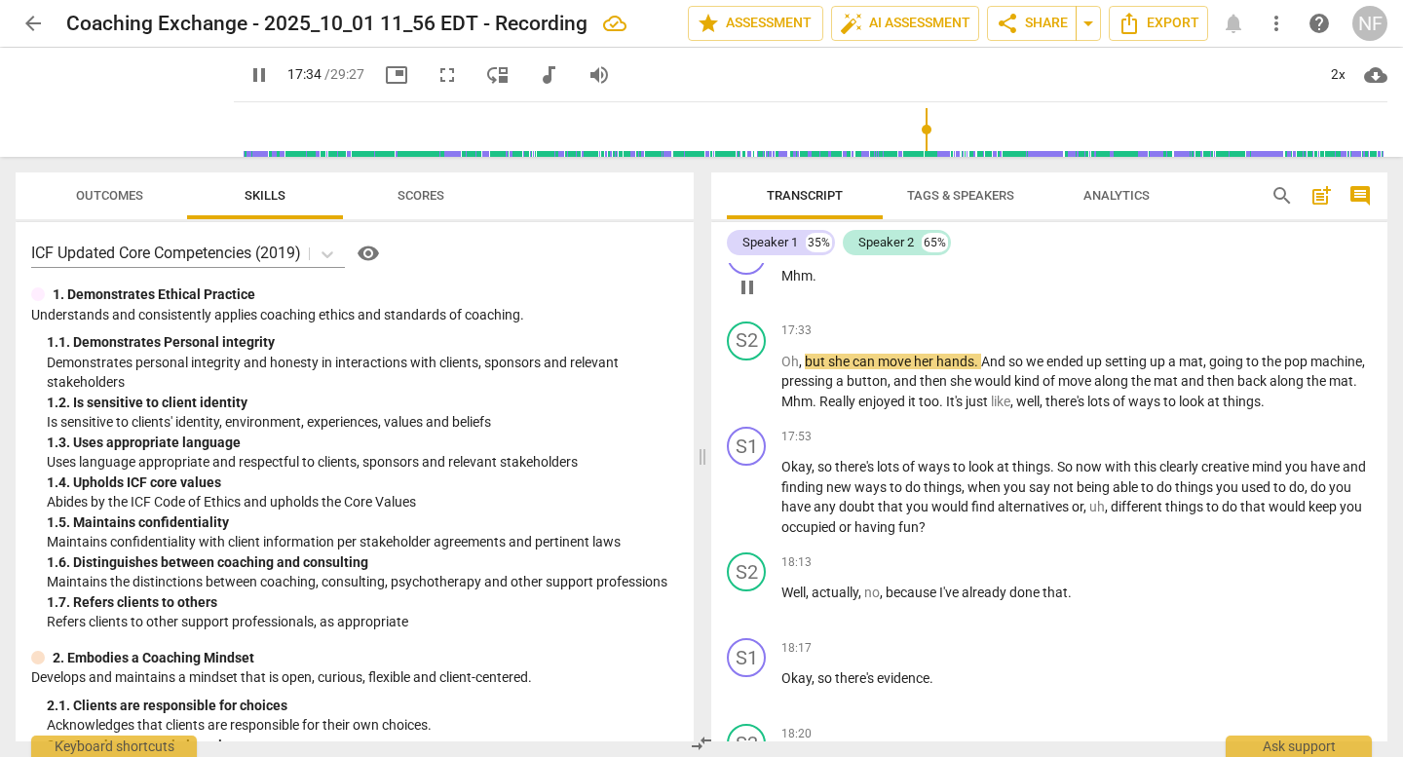
scroll to position [12624, 0]
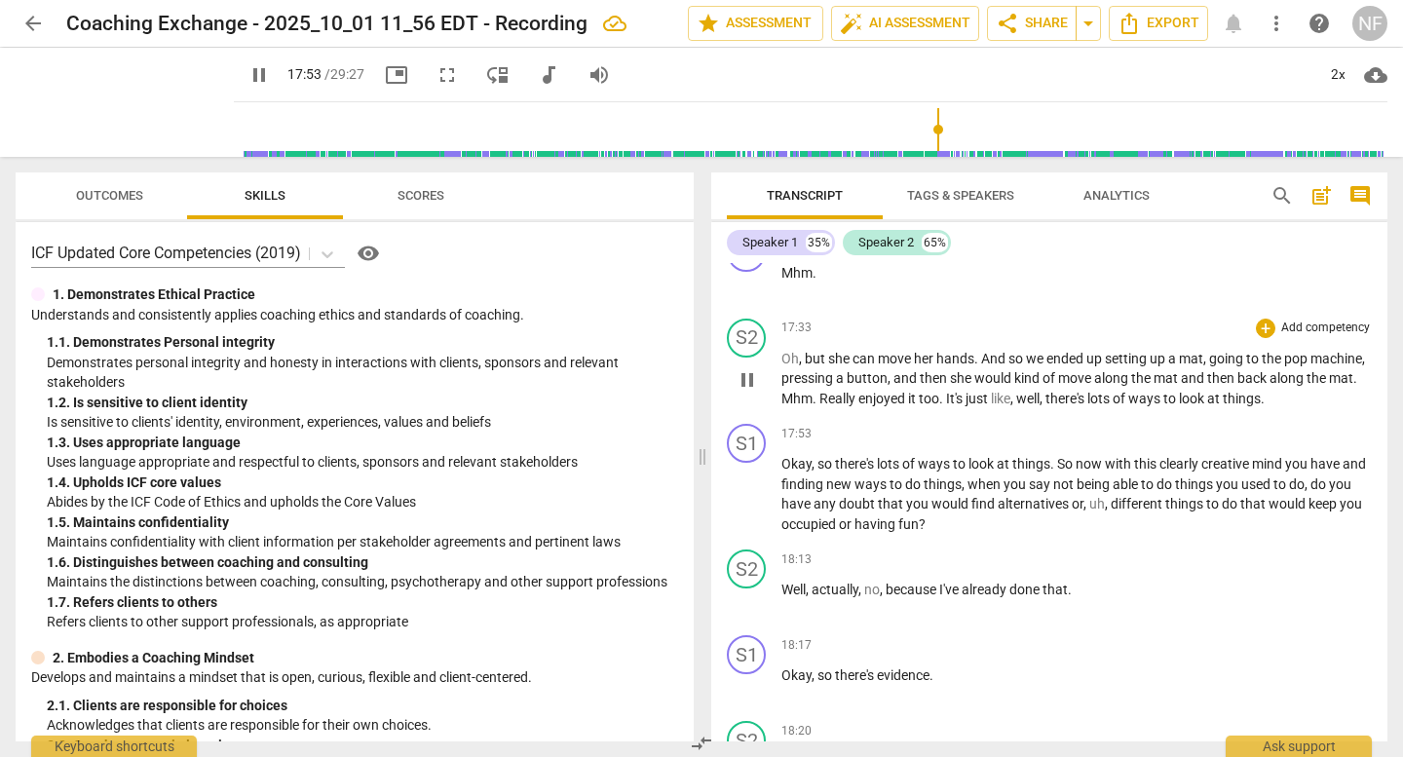
click at [820, 391] on span "." at bounding box center [816, 399] width 7 height 16
type input "1075"
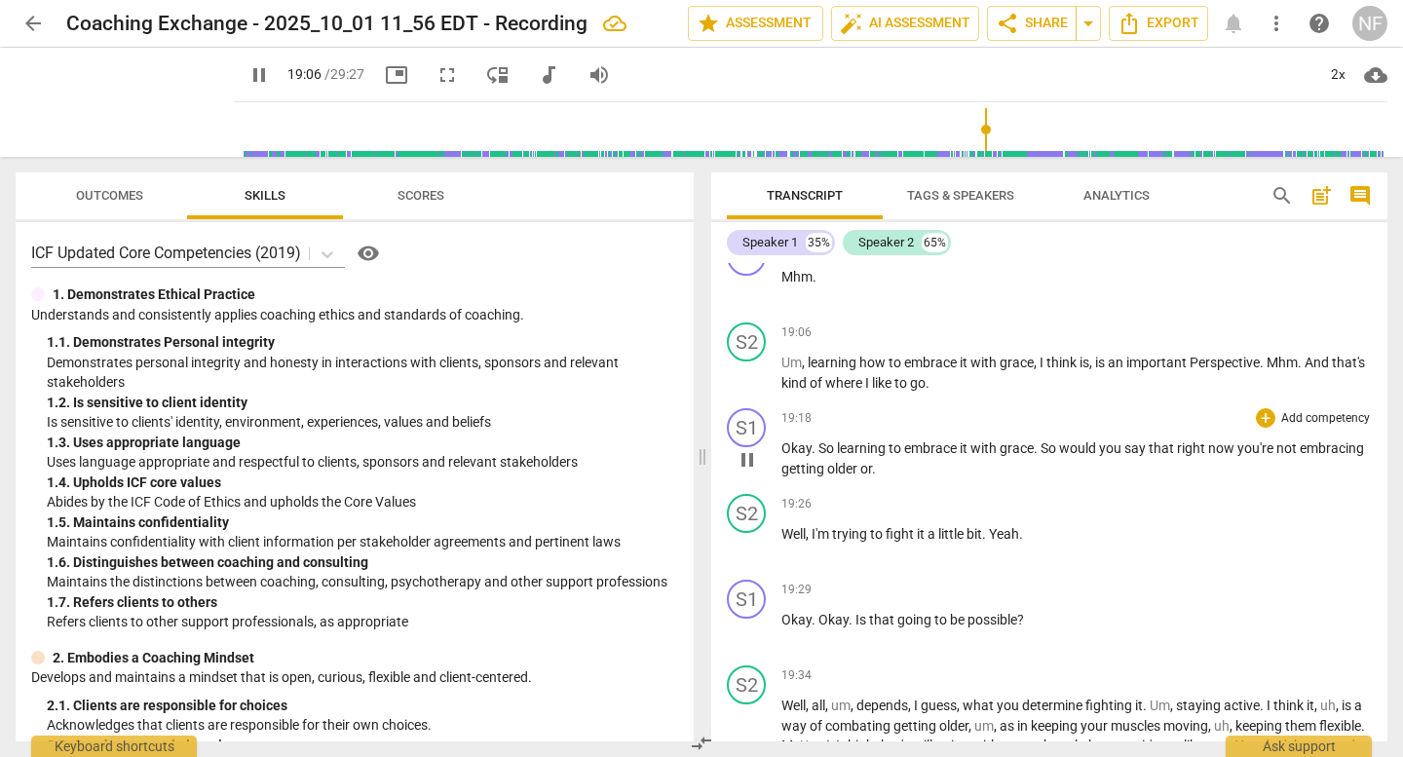
scroll to position [13891, 0]
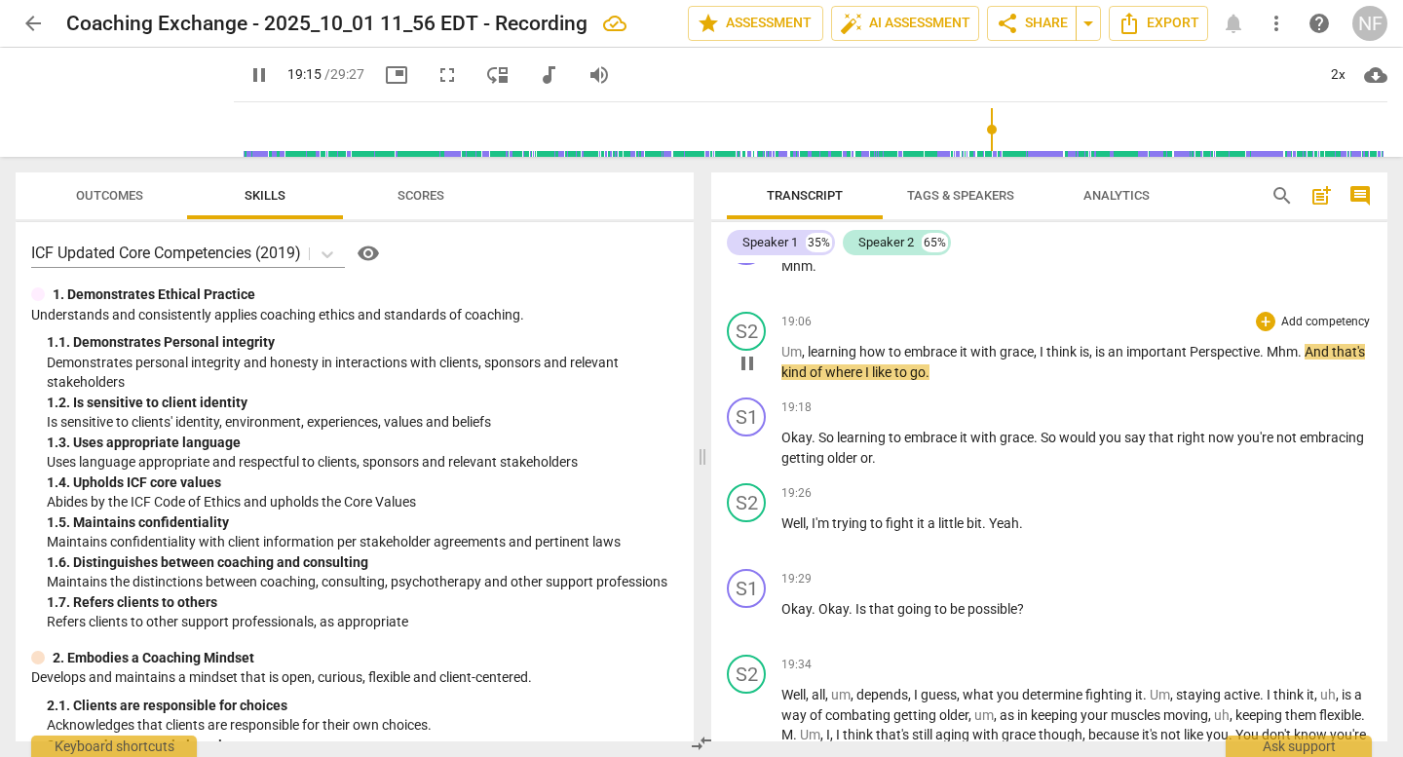
click at [1298, 344] on span "Mhm" at bounding box center [1282, 352] width 31 height 16
type input "1157"
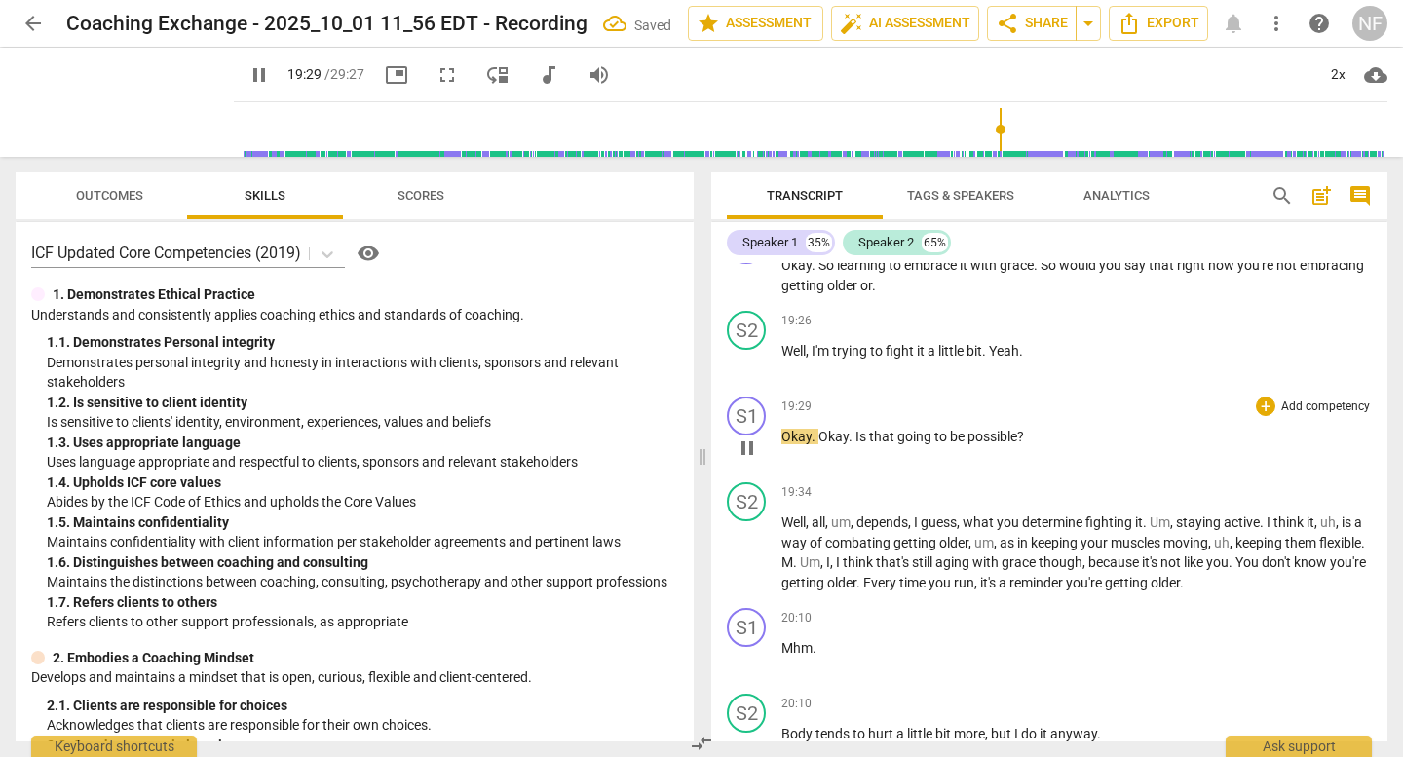
scroll to position [14183, 0]
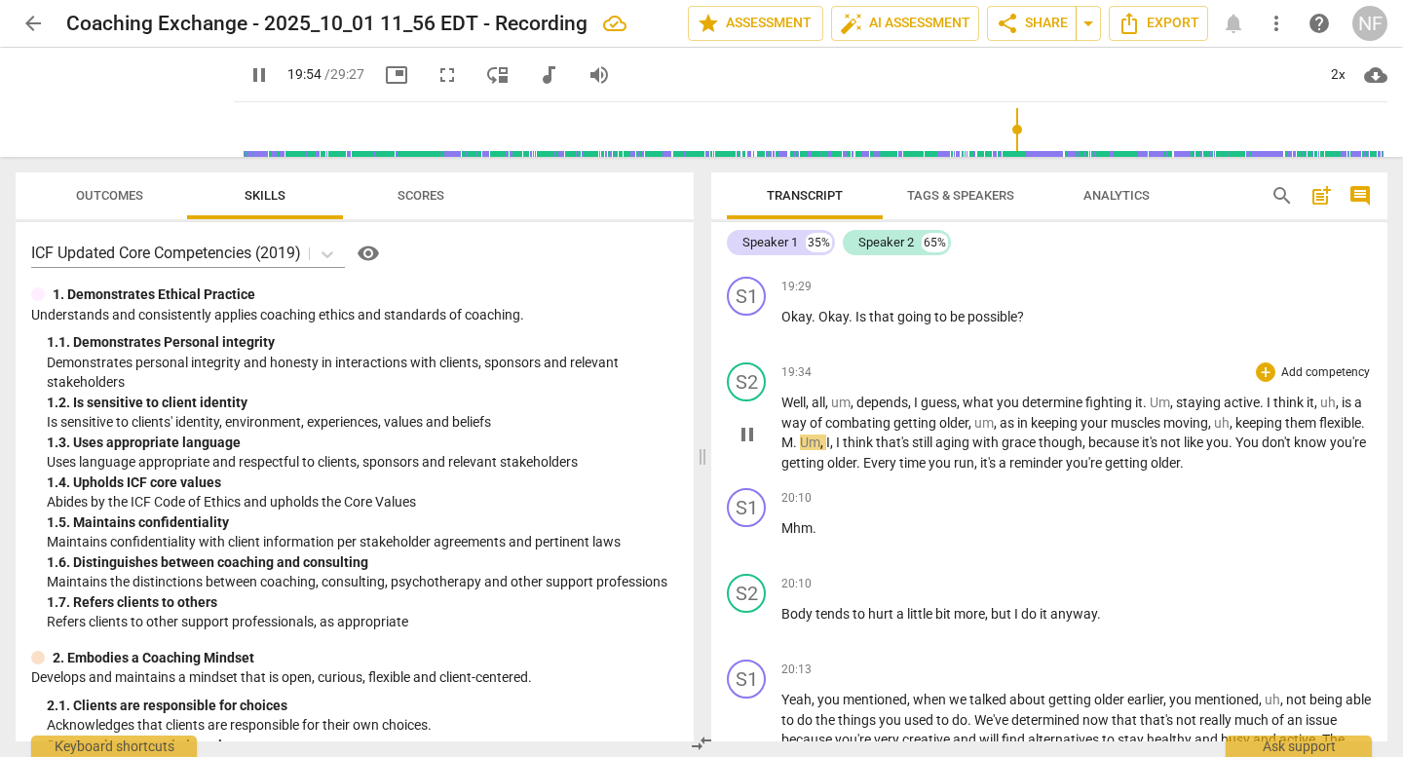
click at [800, 435] on span "." at bounding box center [796, 443] width 7 height 16
type input "1196"
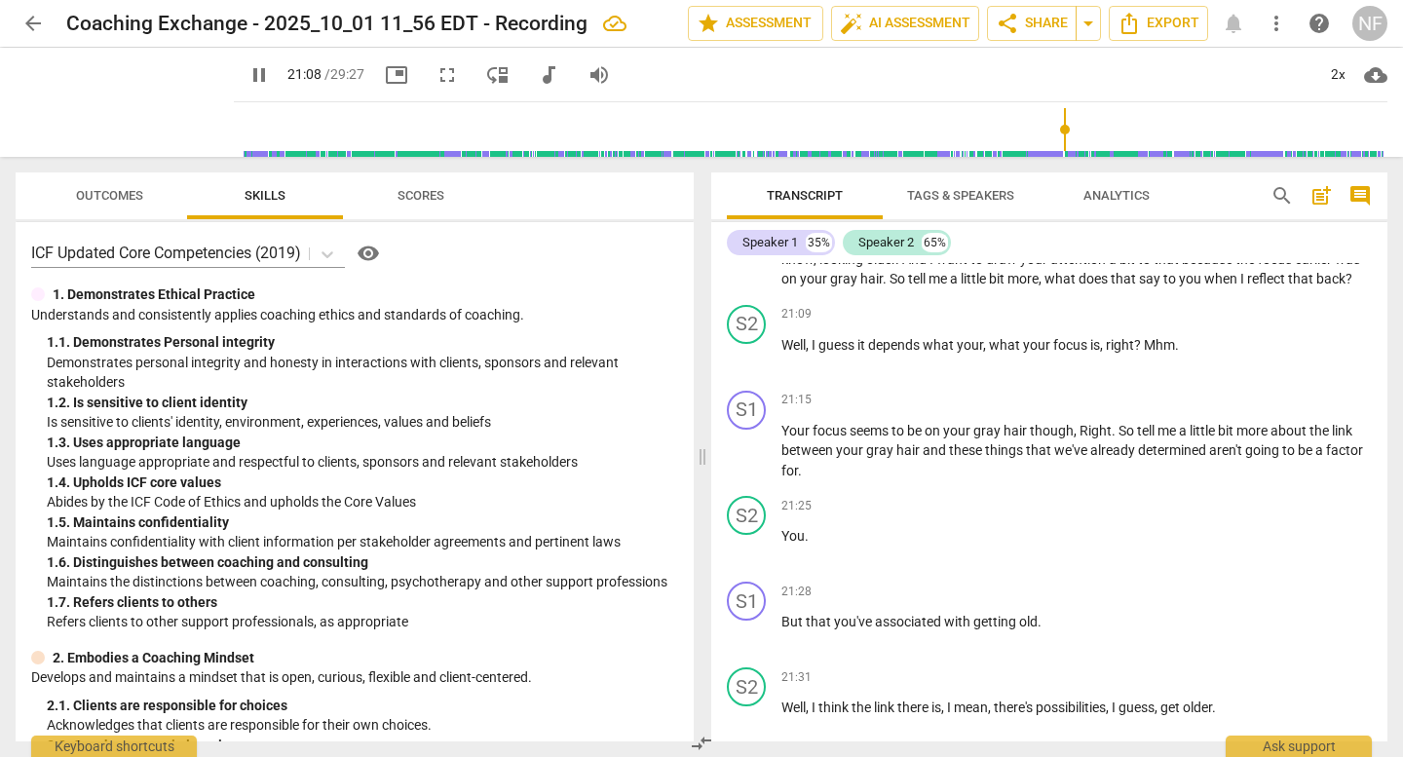
scroll to position [14768, 0]
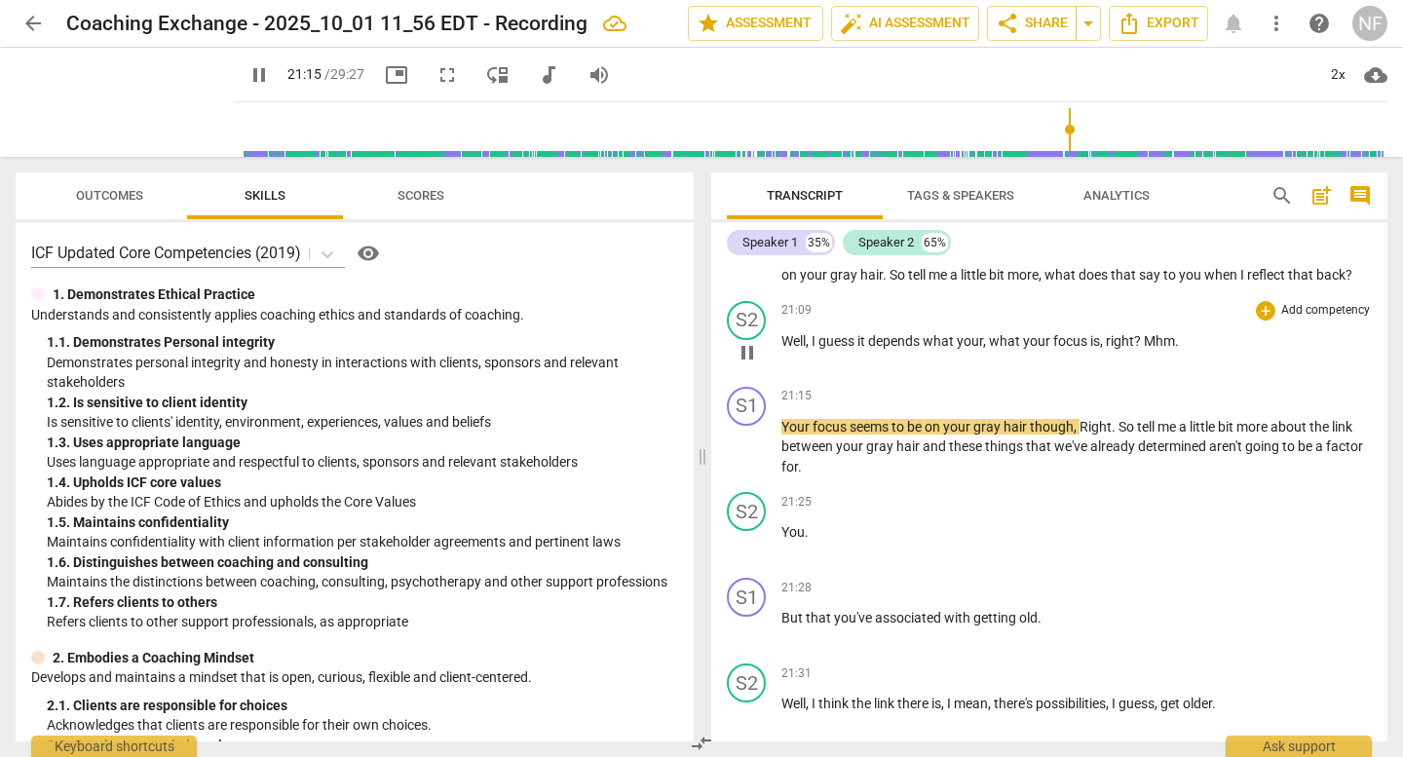
click at [1183, 343] on p "Well , I guess it depends what your , what your focus is , right ? Mhm ." at bounding box center [1077, 341] width 591 height 20
type input "1277"
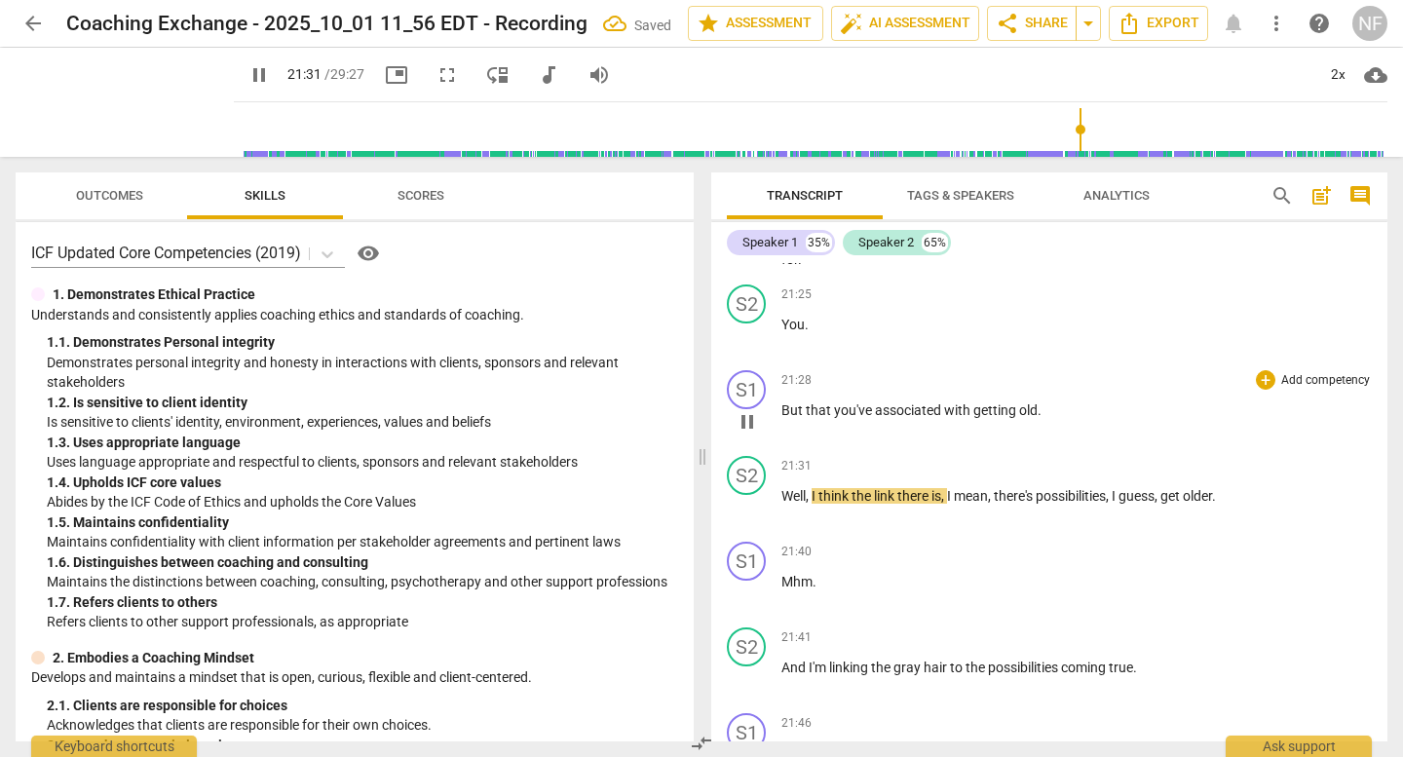
scroll to position [14963, 0]
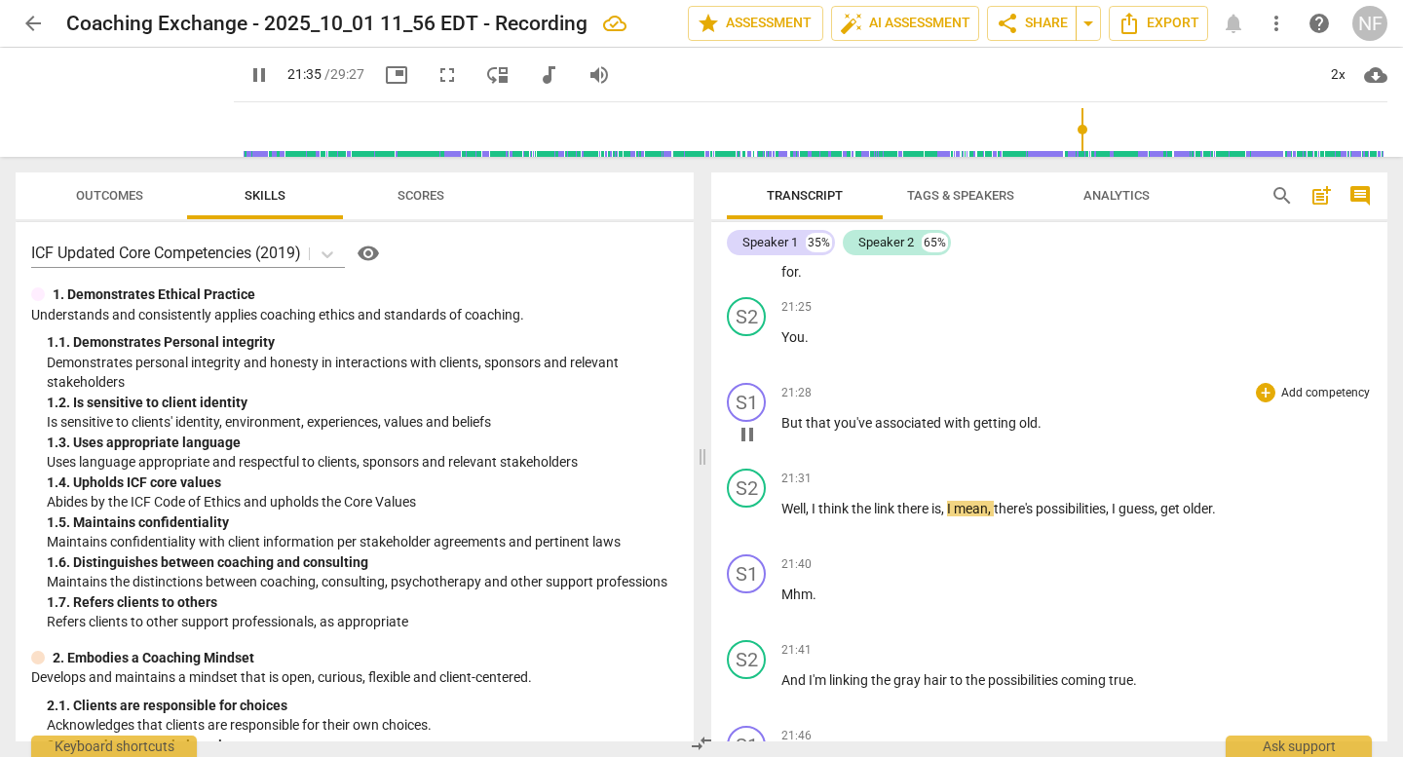
click at [786, 423] on span "But" at bounding box center [794, 423] width 24 height 16
click at [112, 102] on span "pause" at bounding box center [124, 102] width 51 height 51
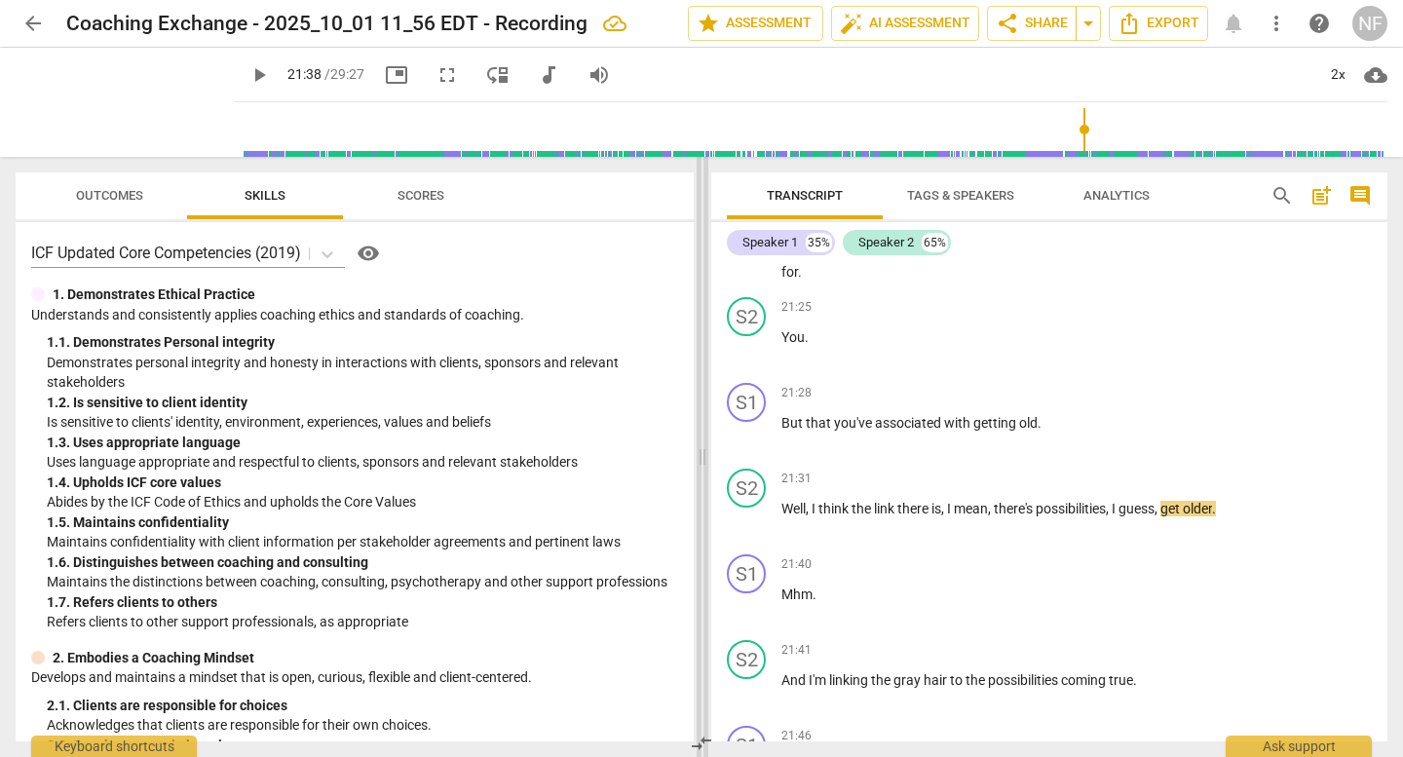
type input "1299"
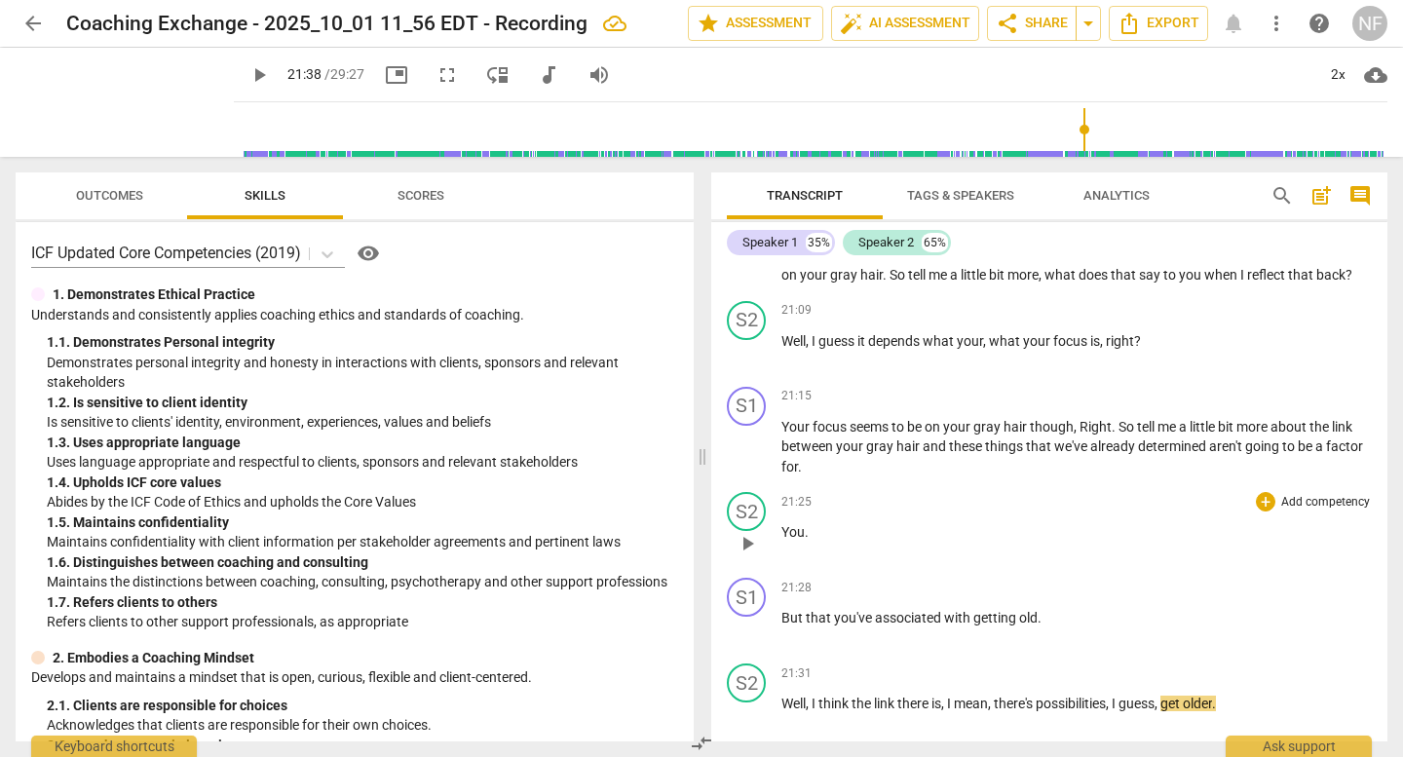
click at [787, 528] on span "You" at bounding box center [793, 532] width 23 height 16
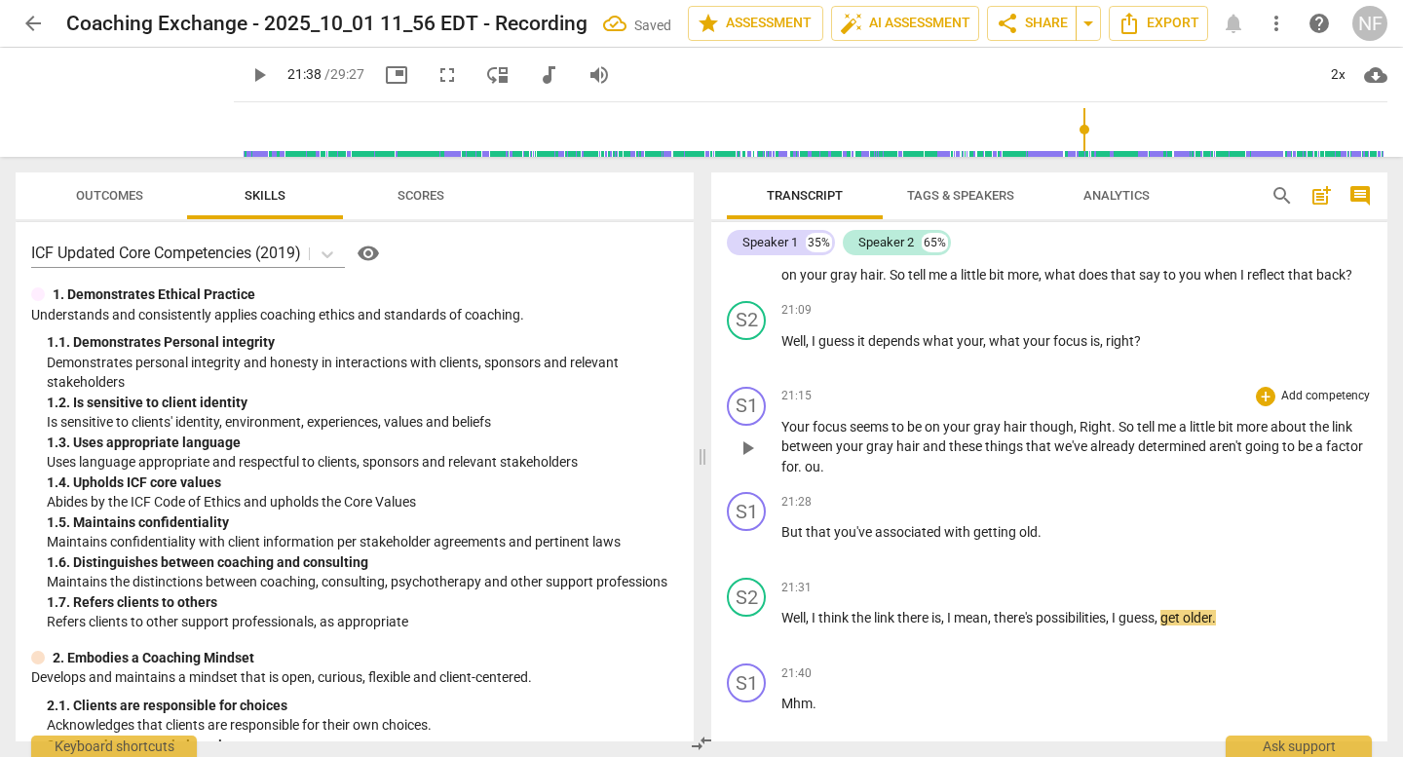
click at [806, 466] on span "ou" at bounding box center [813, 467] width 16 height 16
click at [789, 528] on span "But" at bounding box center [794, 532] width 24 height 16
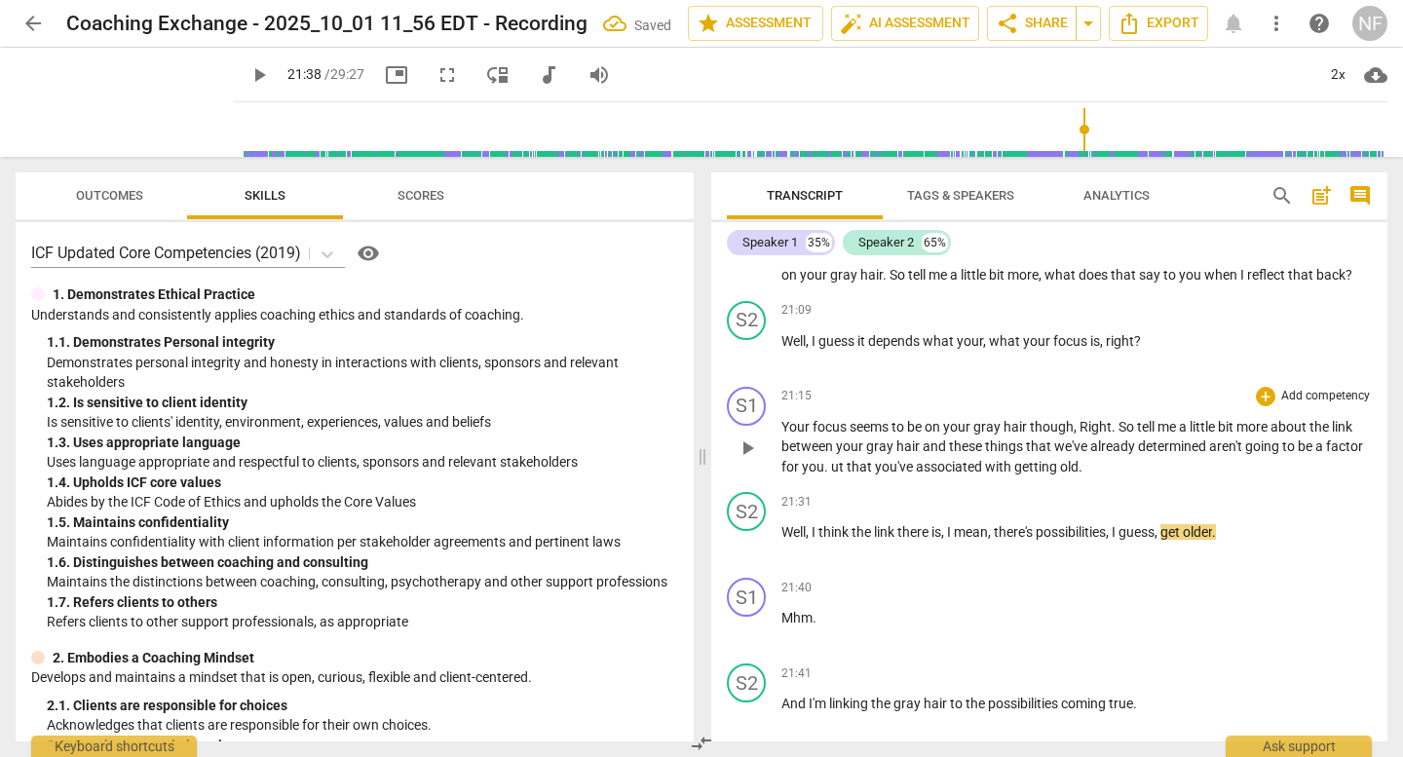
click at [826, 469] on span "." at bounding box center [827, 467] width 7 height 16
click at [121, 117] on span "play_arrow" at bounding box center [124, 102] width 51 height 51
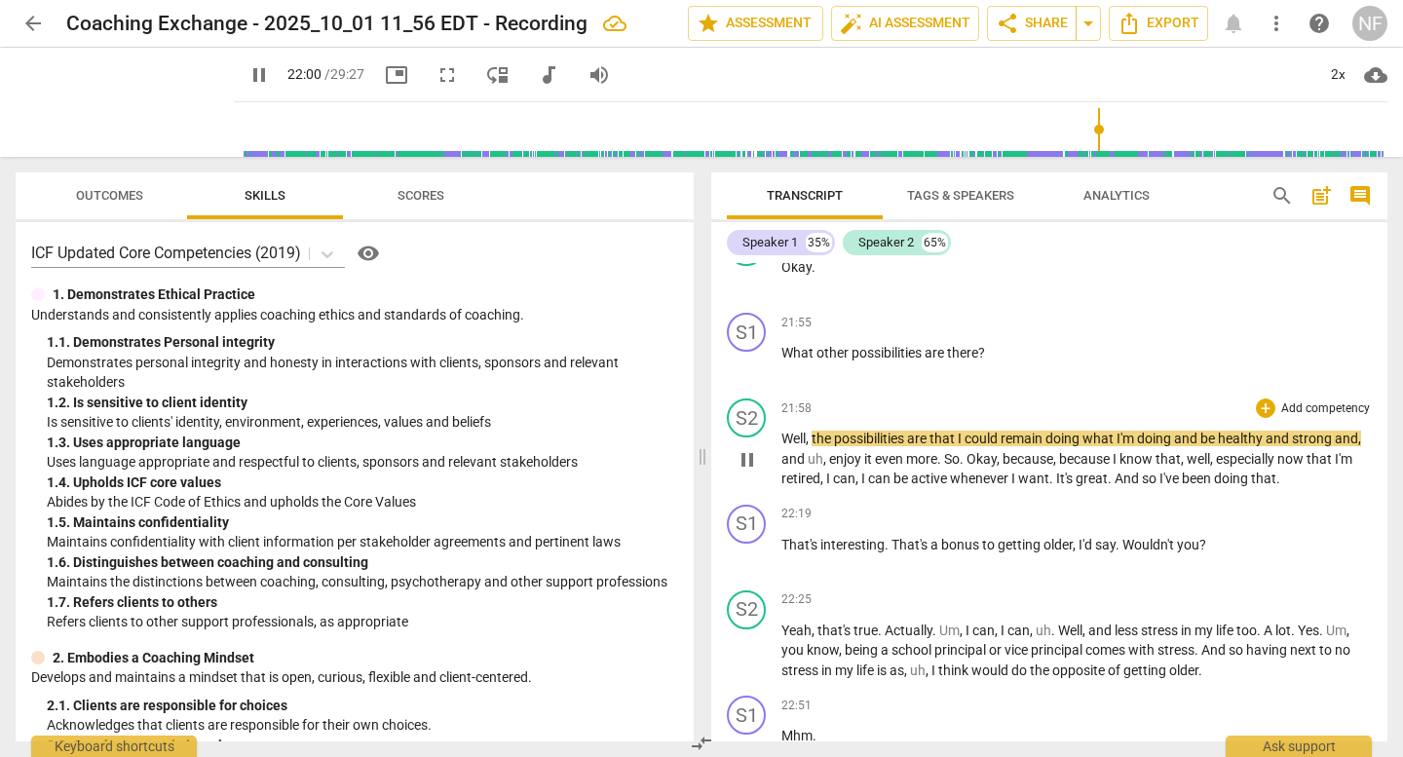
scroll to position [15645, 0]
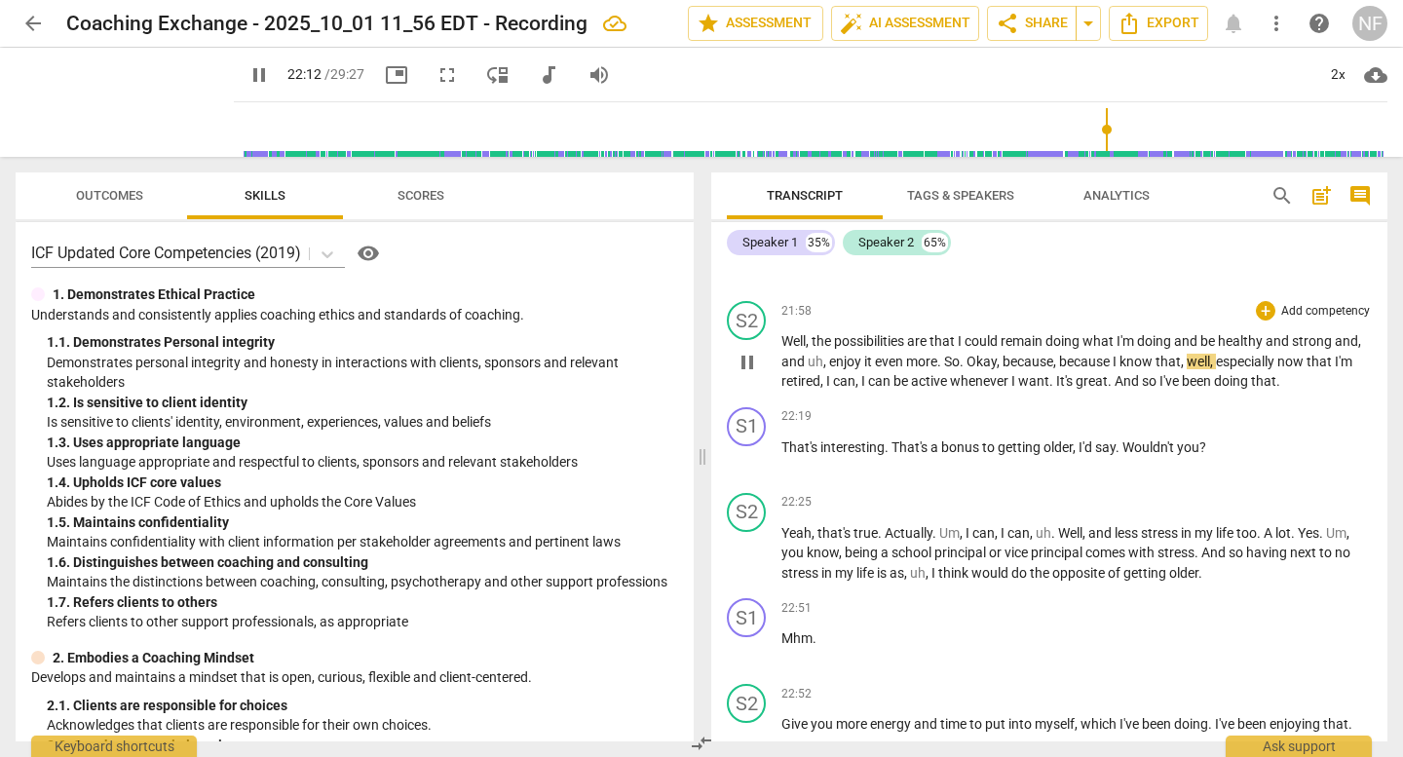
click at [1003, 364] on span "," at bounding box center [1000, 362] width 6 height 16
type input "1334"
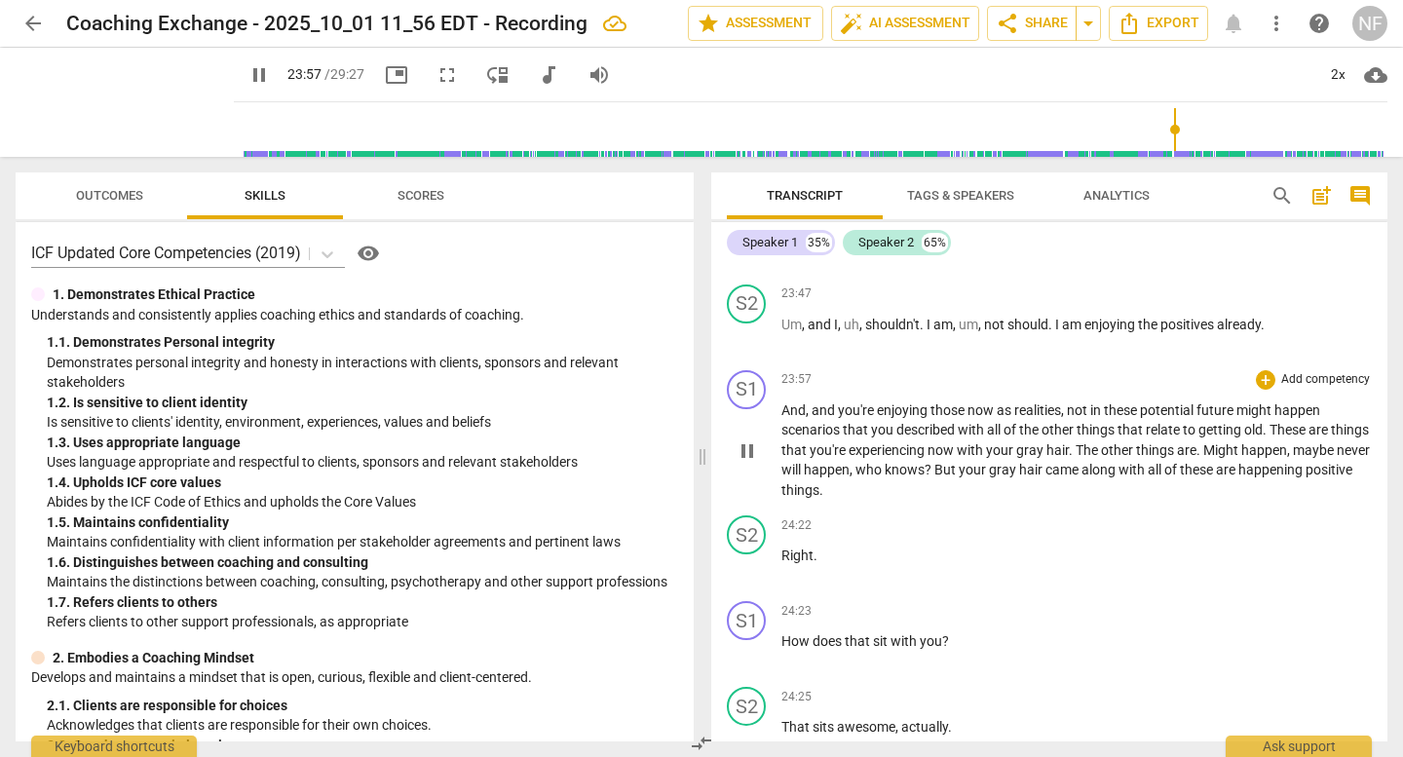
scroll to position [16717, 0]
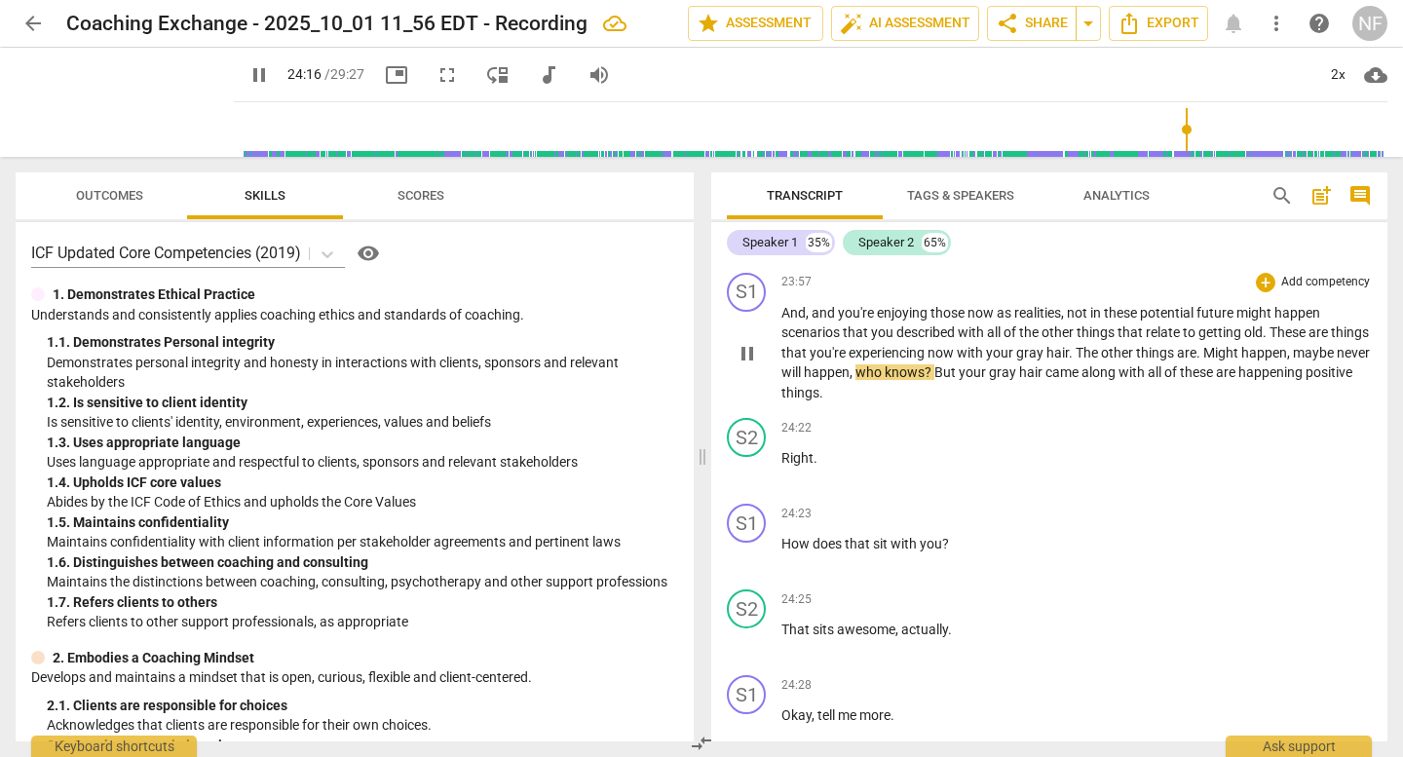
click at [1242, 352] on span "Might" at bounding box center [1223, 353] width 38 height 16
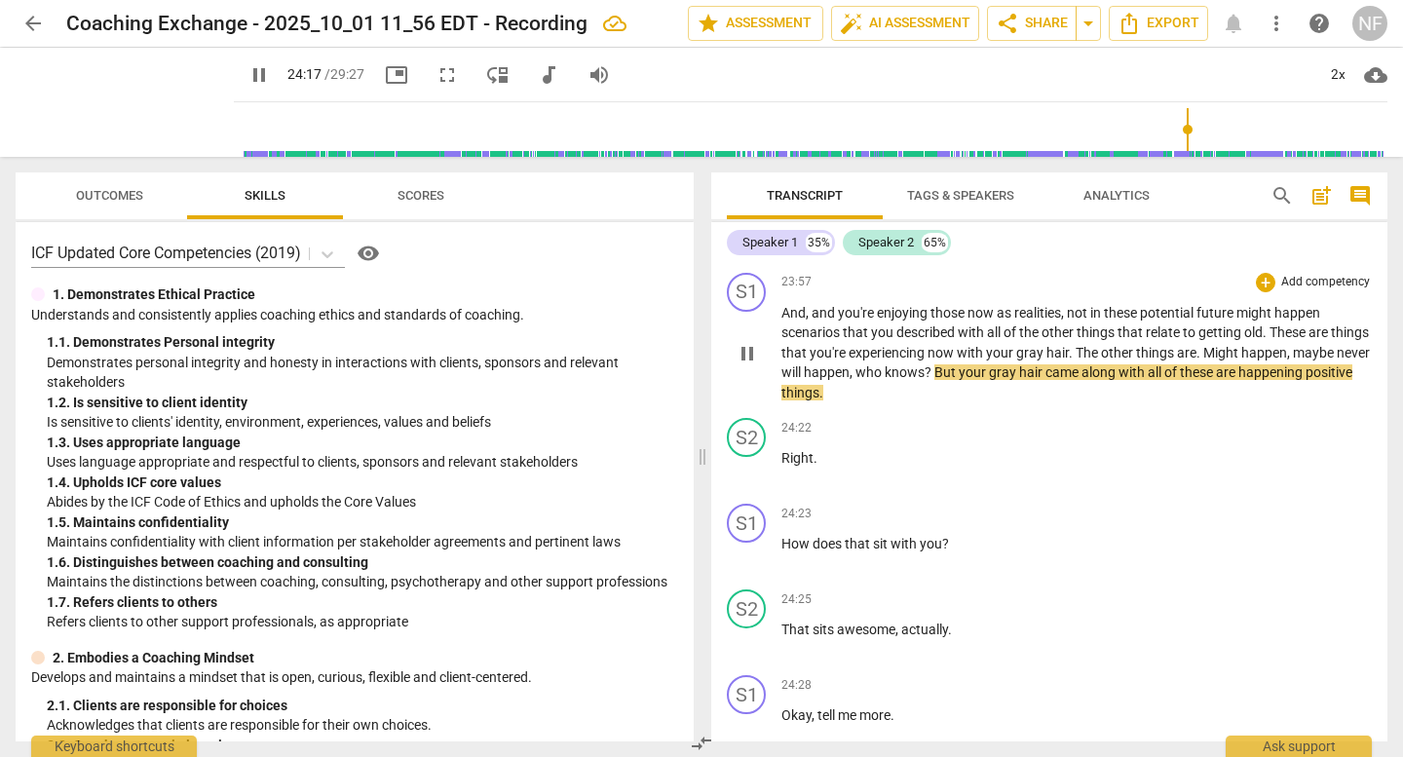
type input "1458"
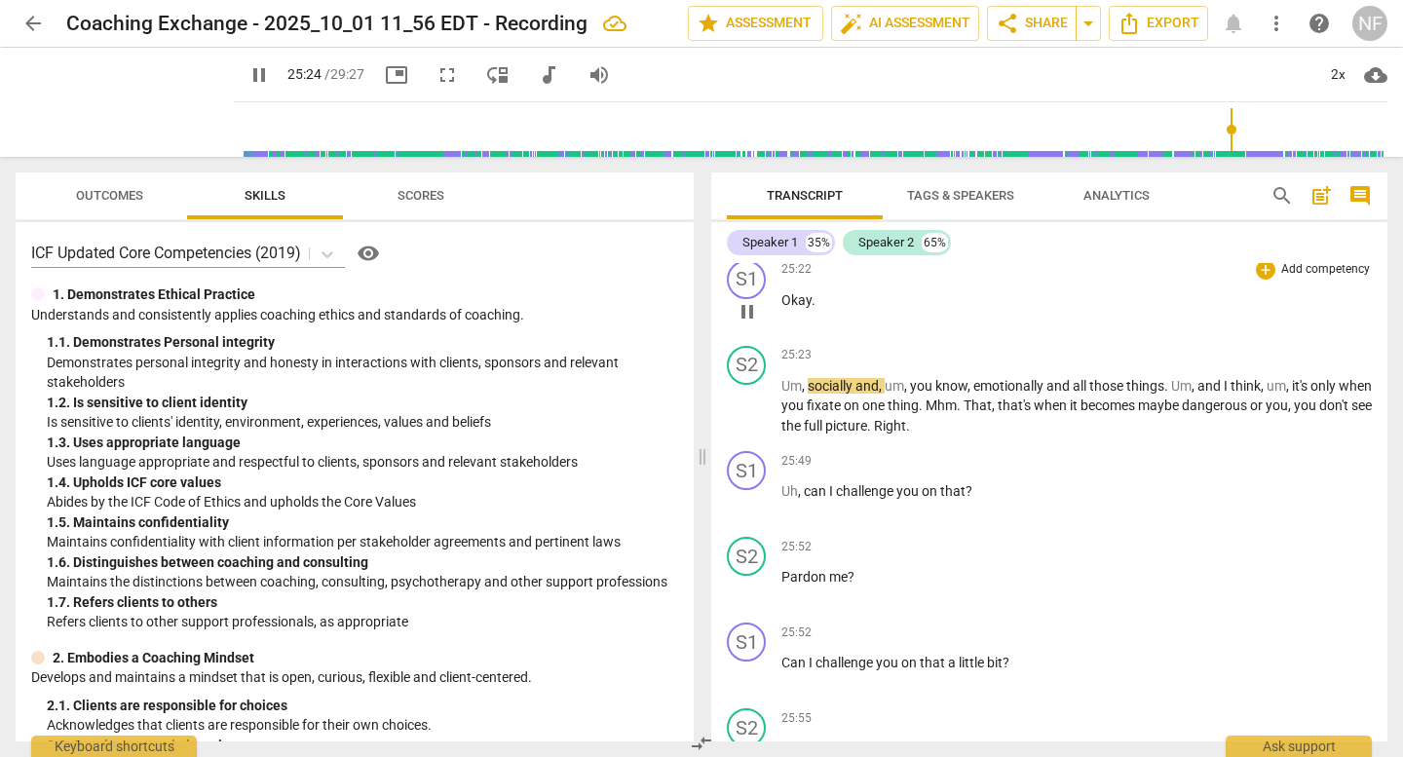
scroll to position [17887, 0]
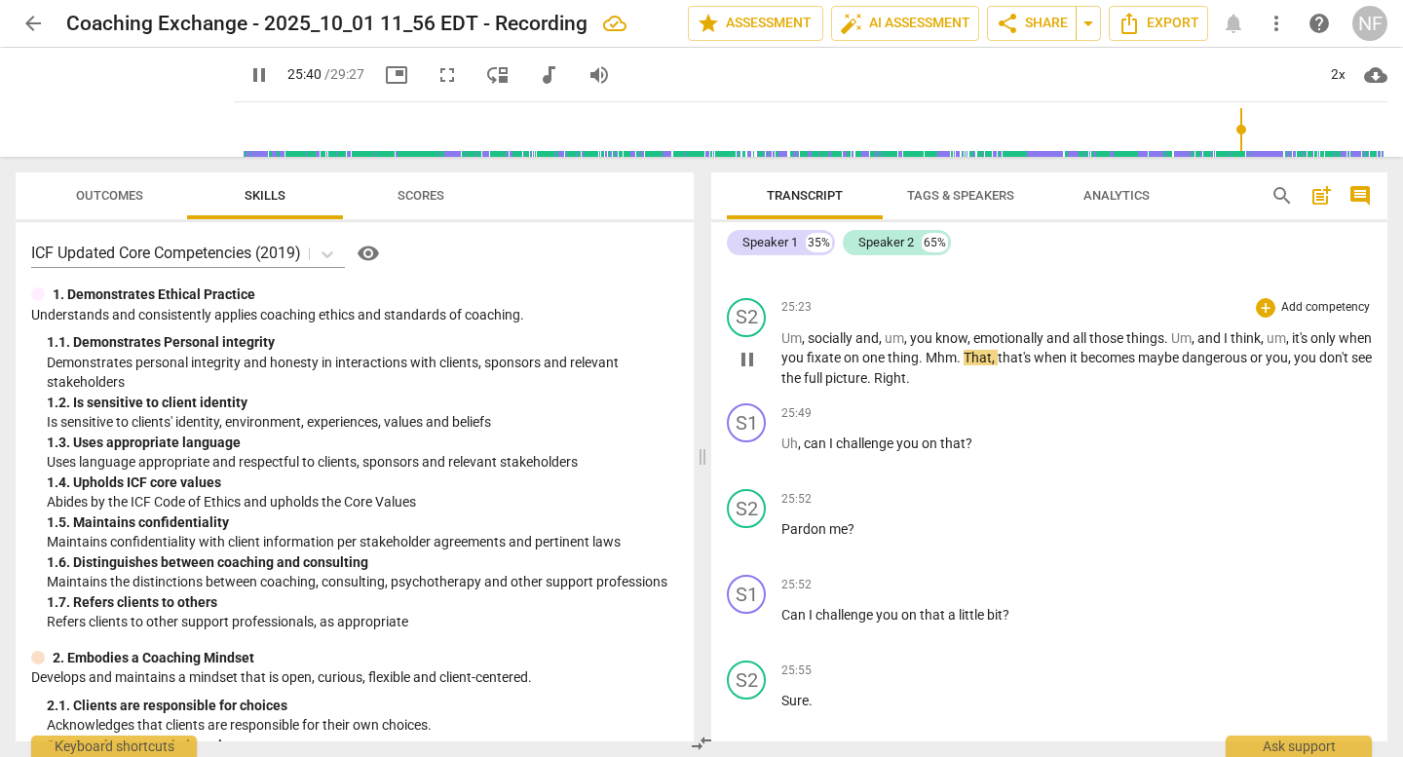
click at [964, 361] on span "." at bounding box center [960, 358] width 7 height 16
type input "1542"
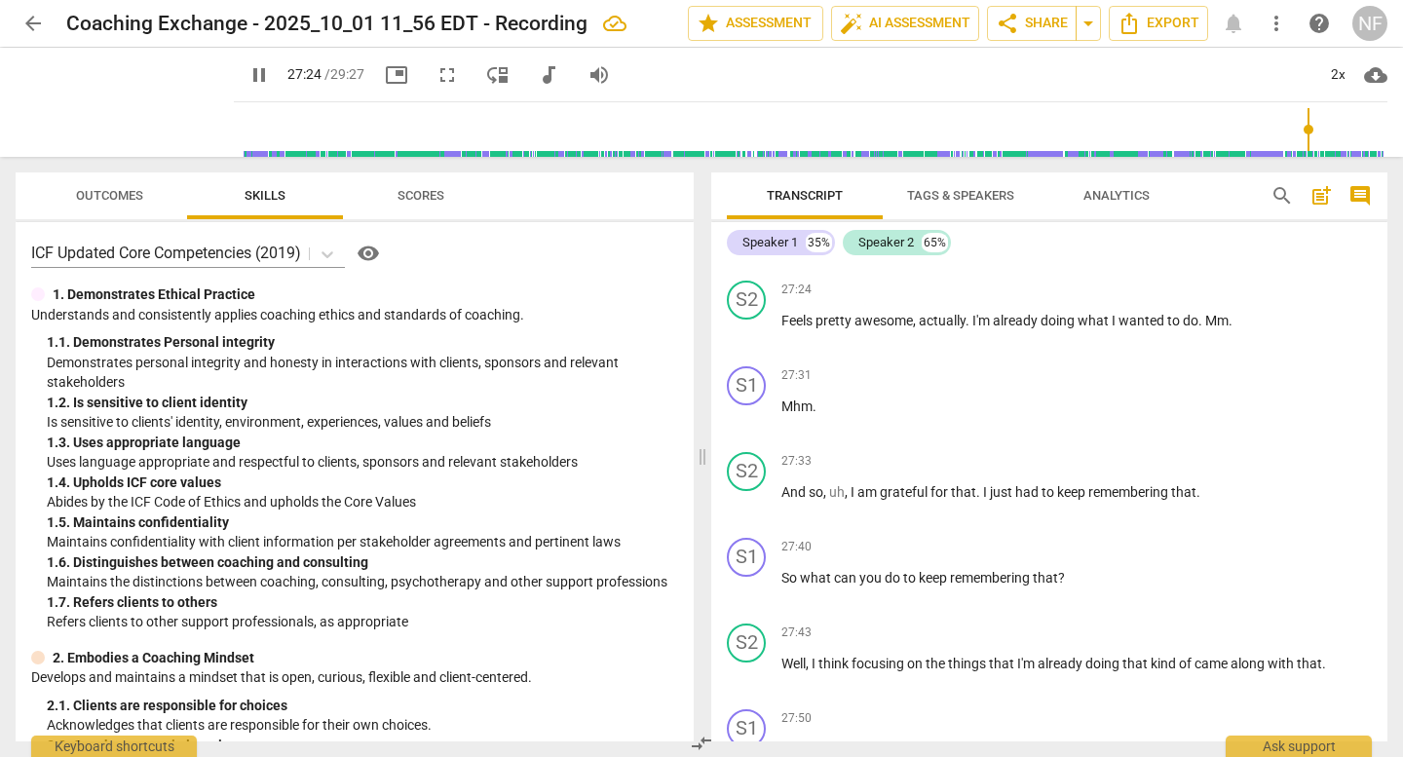
scroll to position [19446, 0]
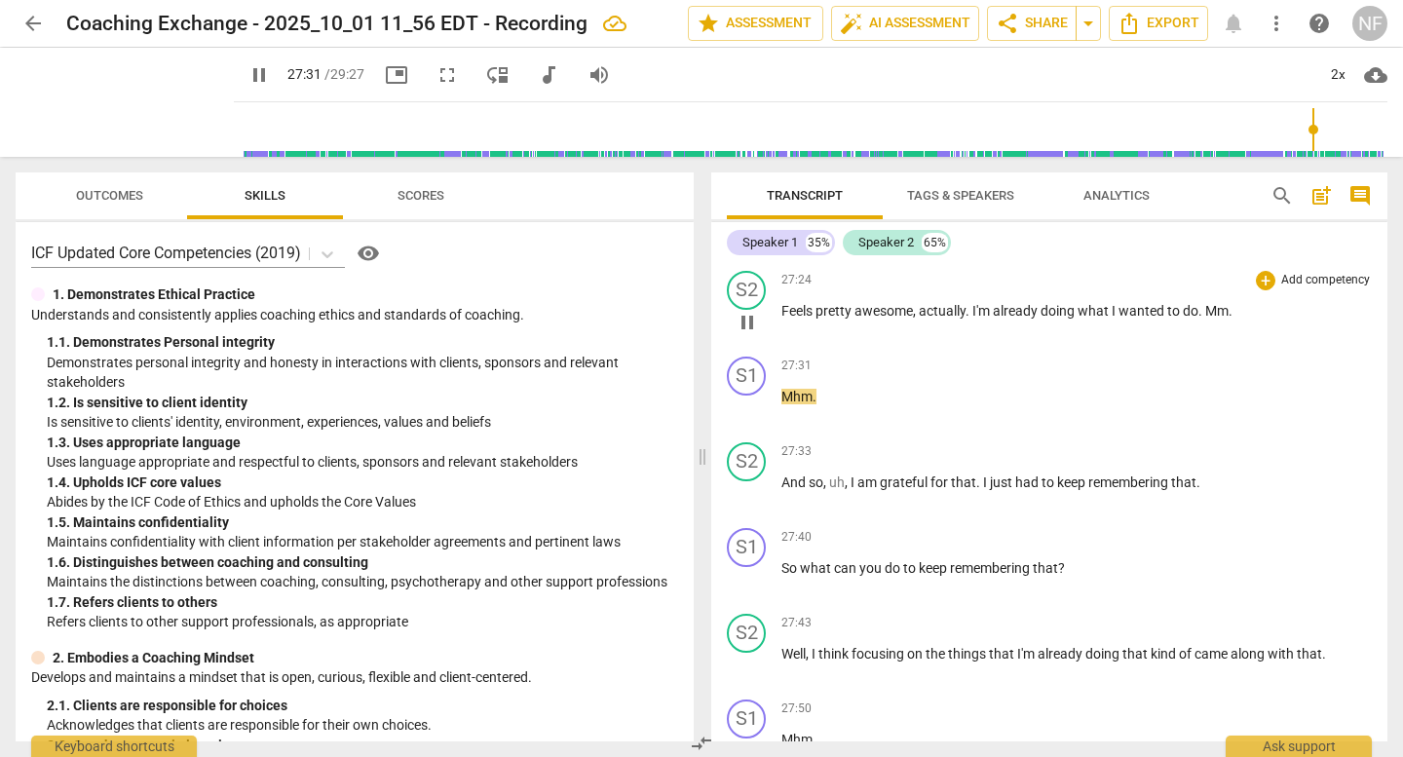
click at [1237, 310] on p "Feels pretty awesome , actually . I'm already doing what I wanted to do . Mm ." at bounding box center [1077, 311] width 591 height 20
type input "1654"
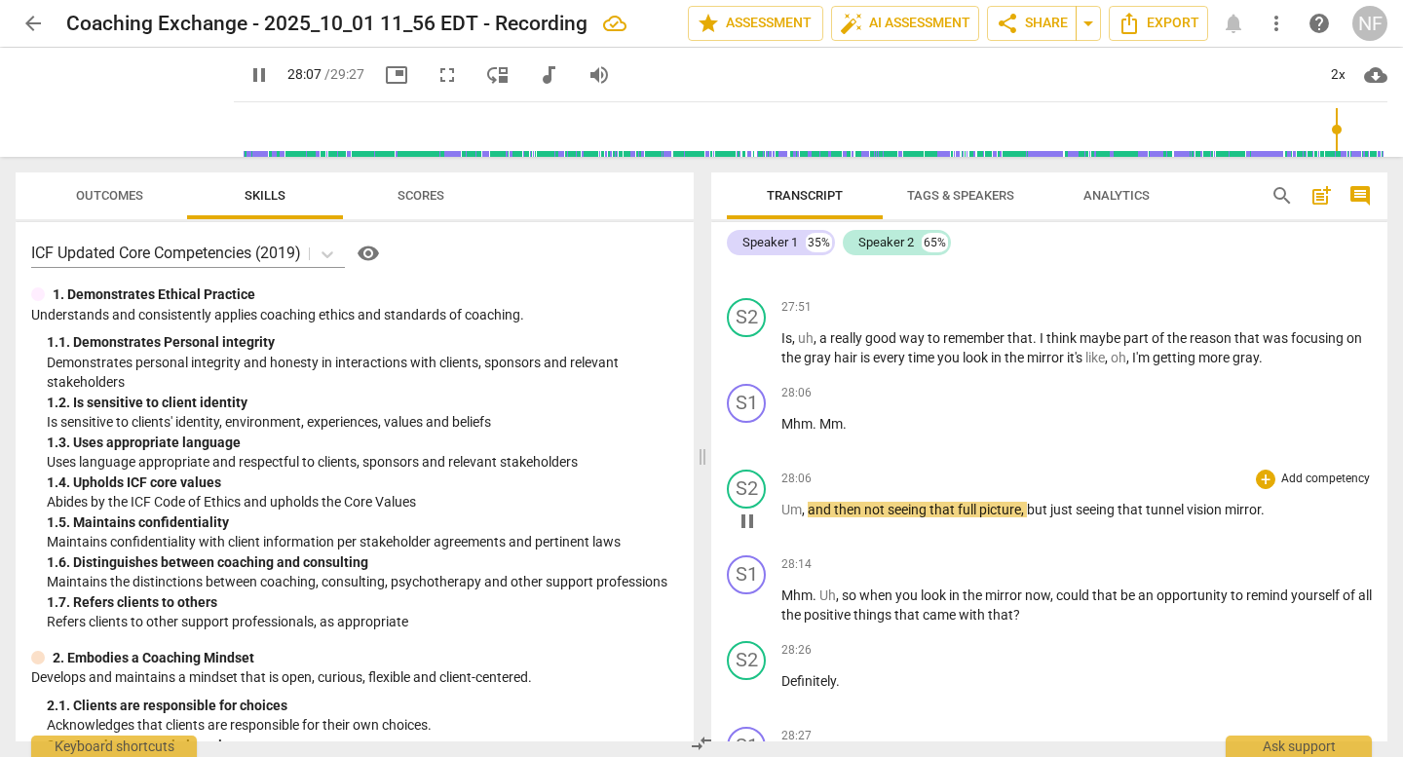
scroll to position [20031, 0]
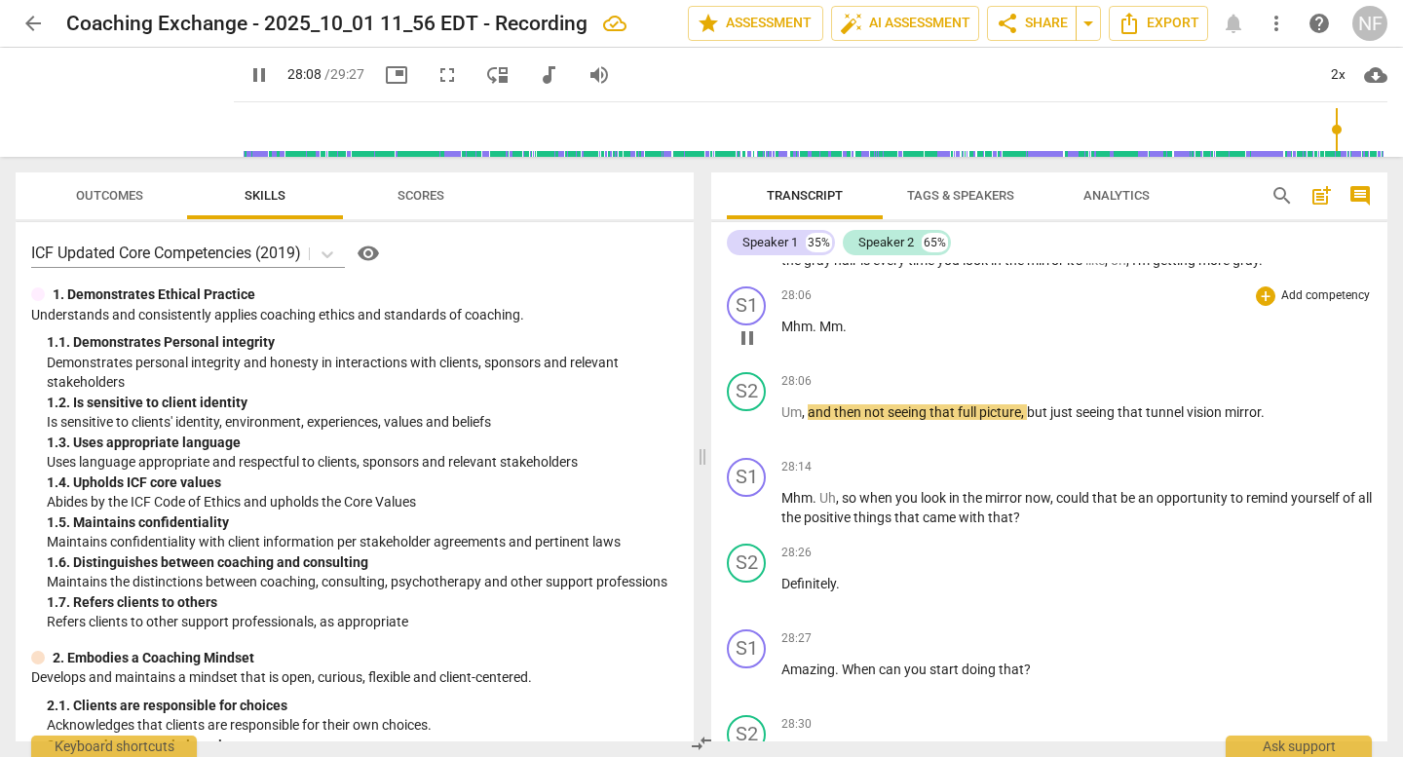
click at [848, 330] on p "Mhm . Mm ." at bounding box center [1077, 327] width 591 height 20
type input "1690"
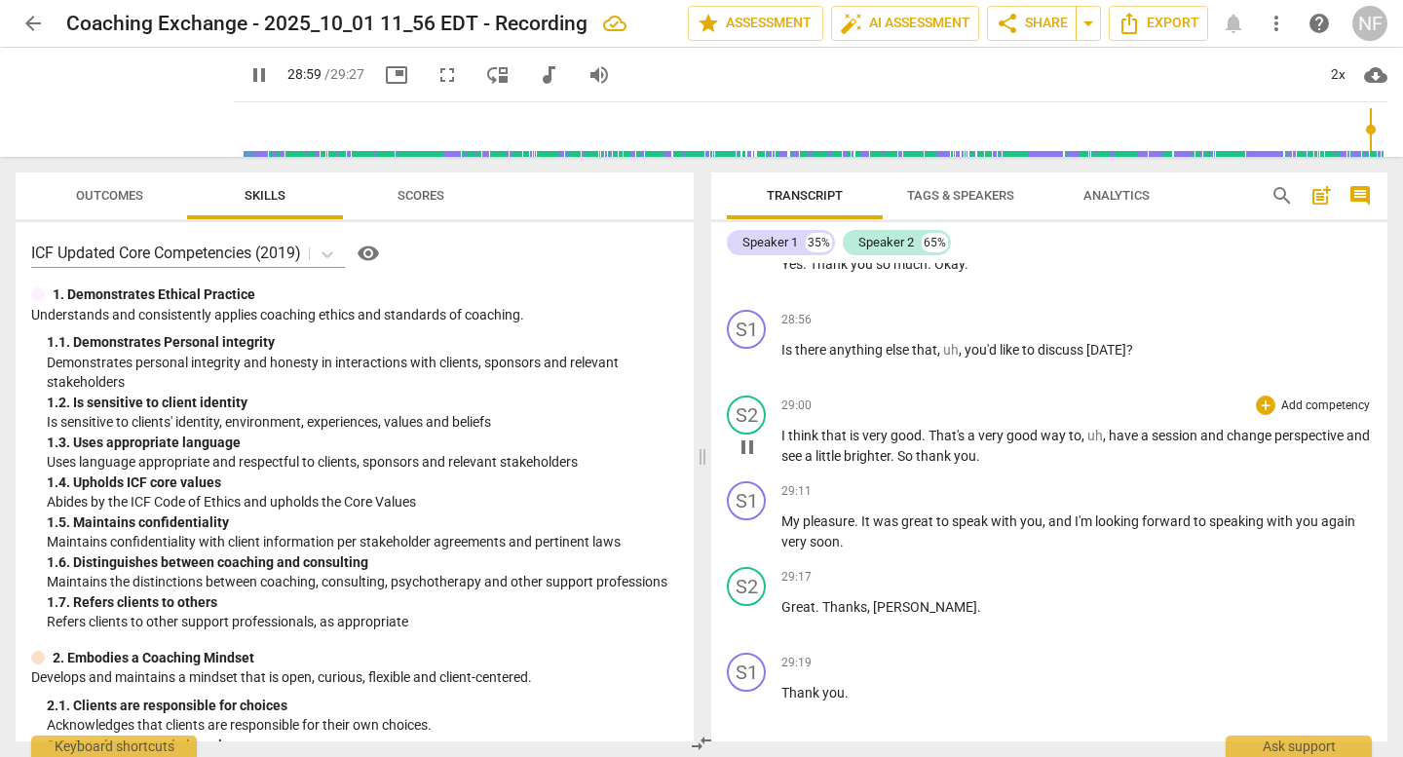
scroll to position [21103, 0]
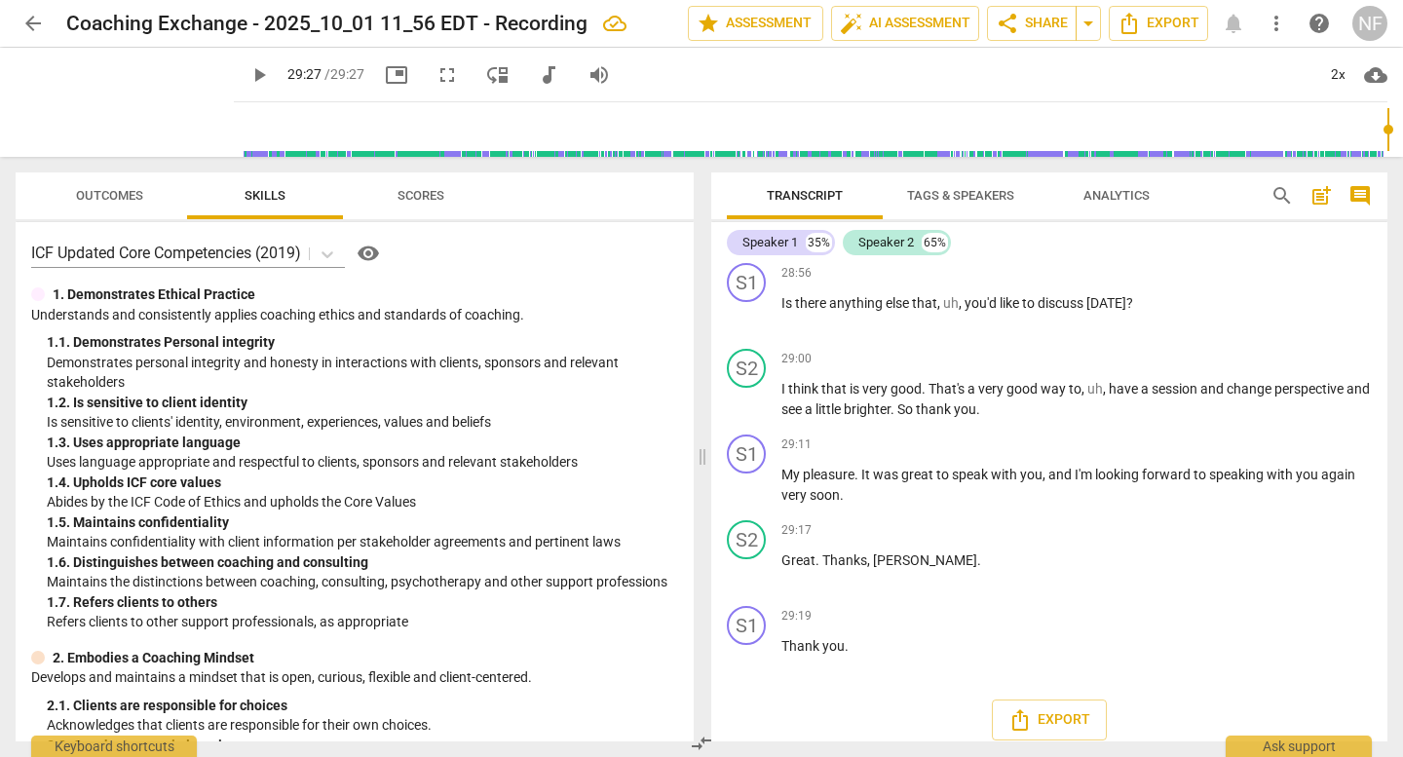
type input "1767"
click at [1019, 25] on span "share Share" at bounding box center [1032, 23] width 72 height 23
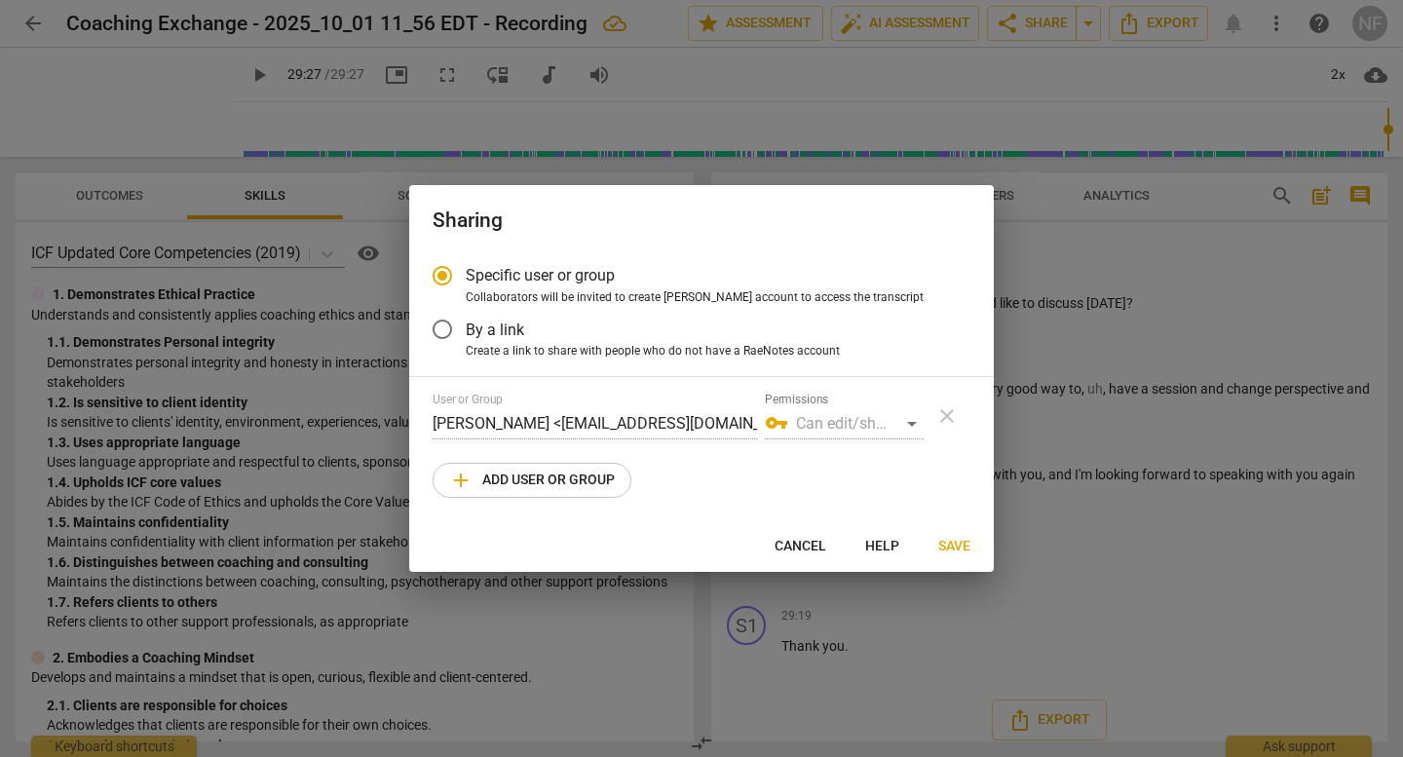
click at [573, 477] on span "add Add user or group" at bounding box center [532, 480] width 166 height 23
radio input "false"
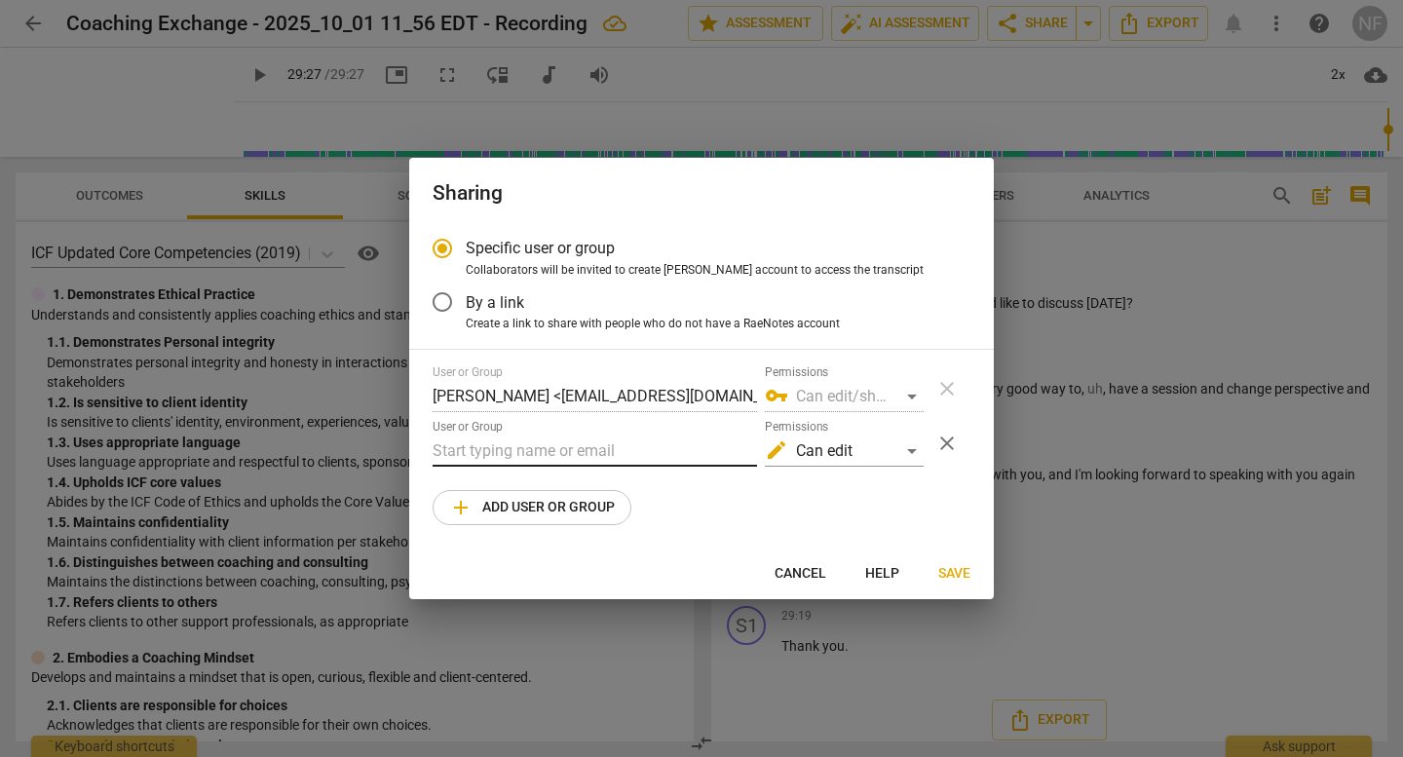
click at [617, 440] on input "text" at bounding box center [595, 451] width 325 height 31
paste input "[PERSON_NAME][EMAIL_ADDRESS][DOMAIN_NAME]"
type input "[PERSON_NAME][EMAIL_ADDRESS][DOMAIN_NAME]"
click at [960, 570] on span "Save" at bounding box center [954, 573] width 32 height 19
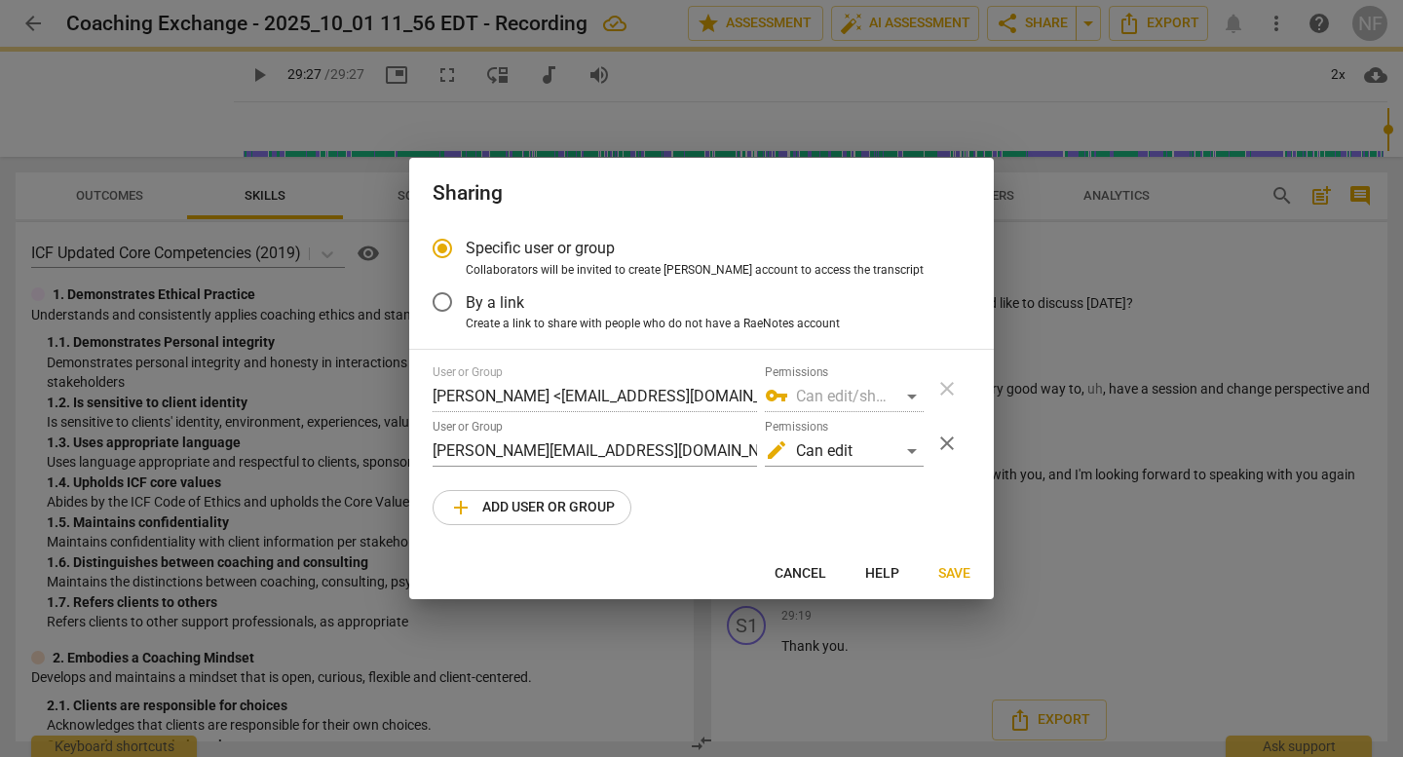
radio input "false"
type input "[PERSON_NAME] <[PERSON_NAME][EMAIL_ADDRESS][DOMAIN_NAME]>"
